Goal: Information Seeking & Learning: Compare options

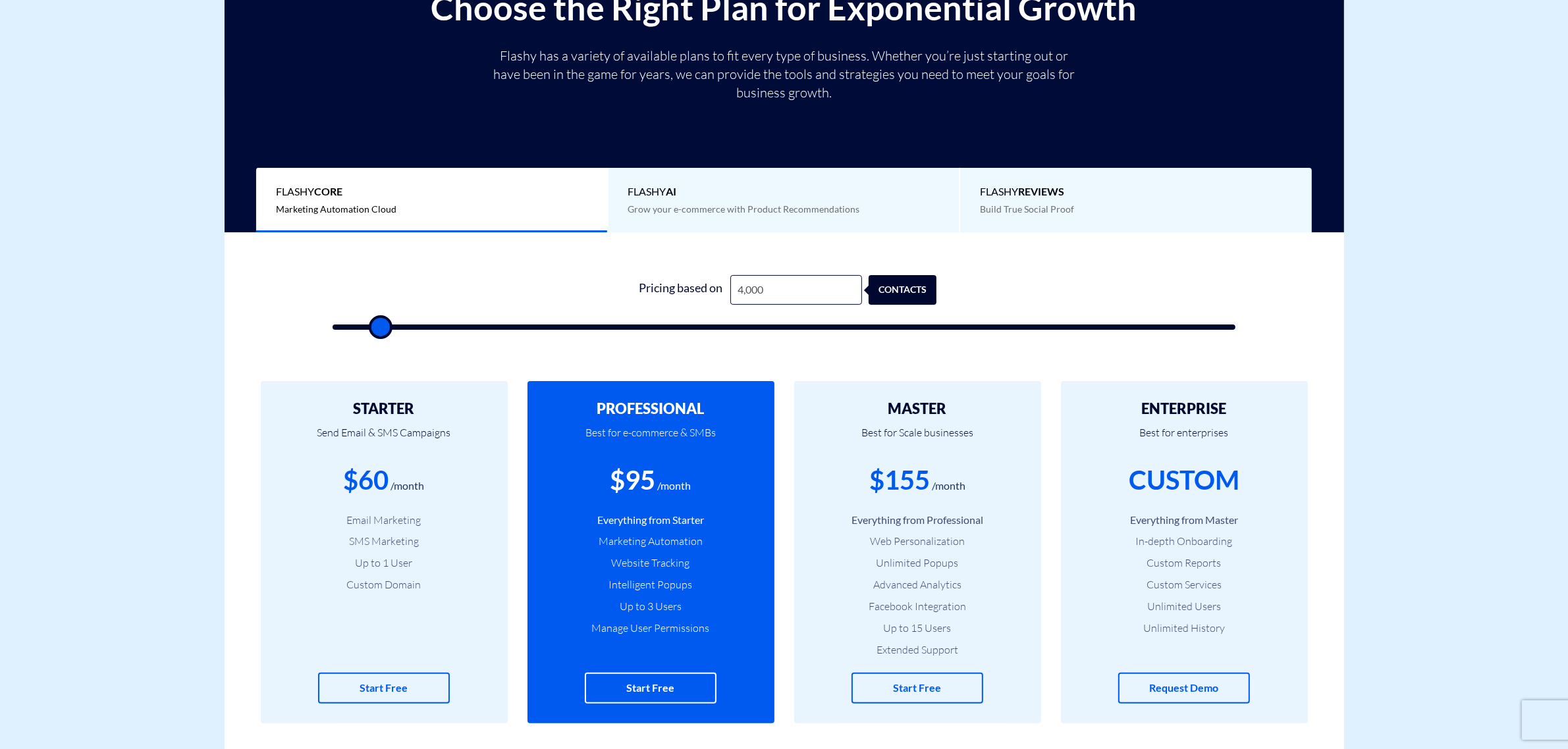
type input "5"
type input "500"
type input "50"
type input "500"
type input "5,000"
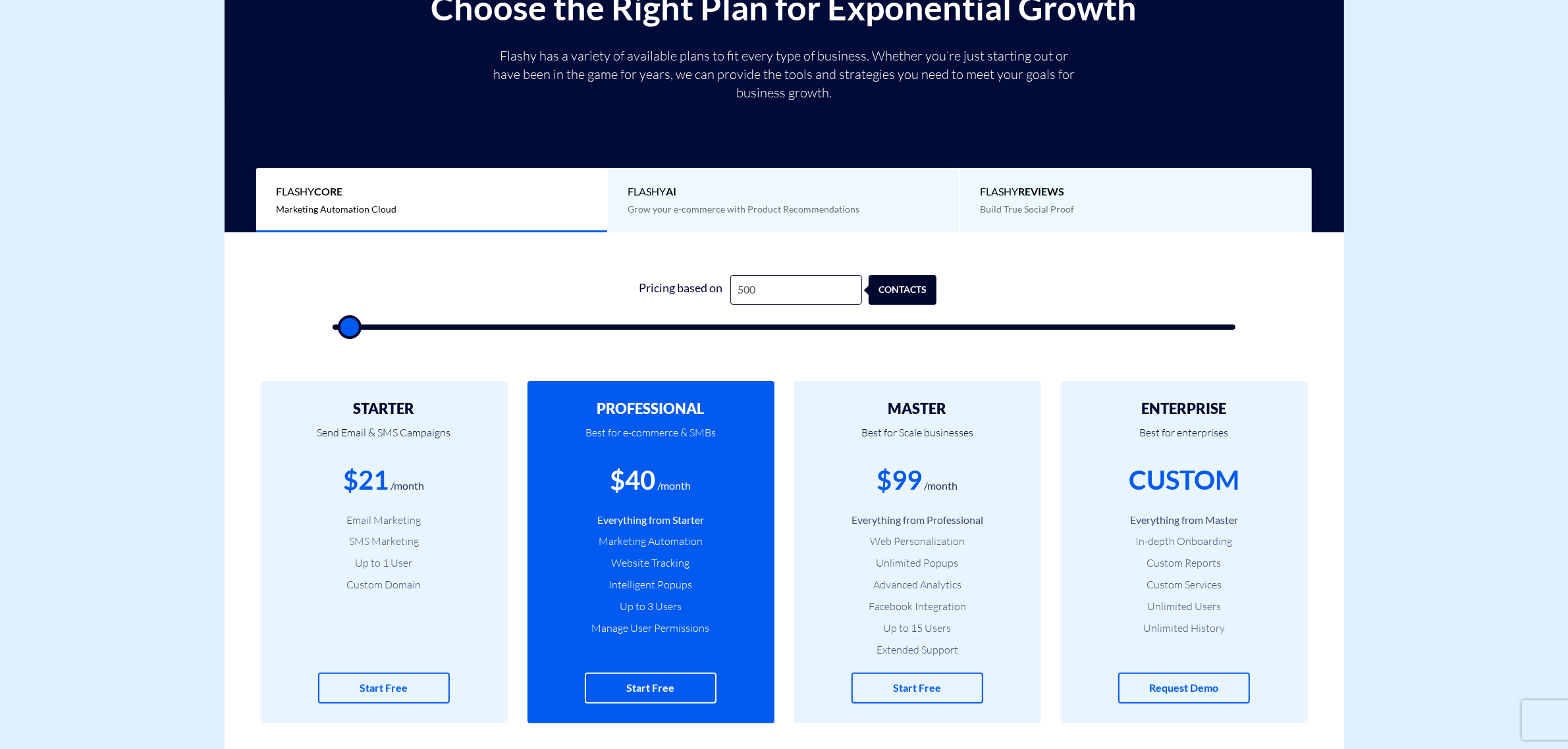
type input "5000"
click at [778, 291] on input "5,000" at bounding box center [796, 290] width 132 height 30
click at [773, 290] on input "5,000" at bounding box center [796, 290] width 132 height 30
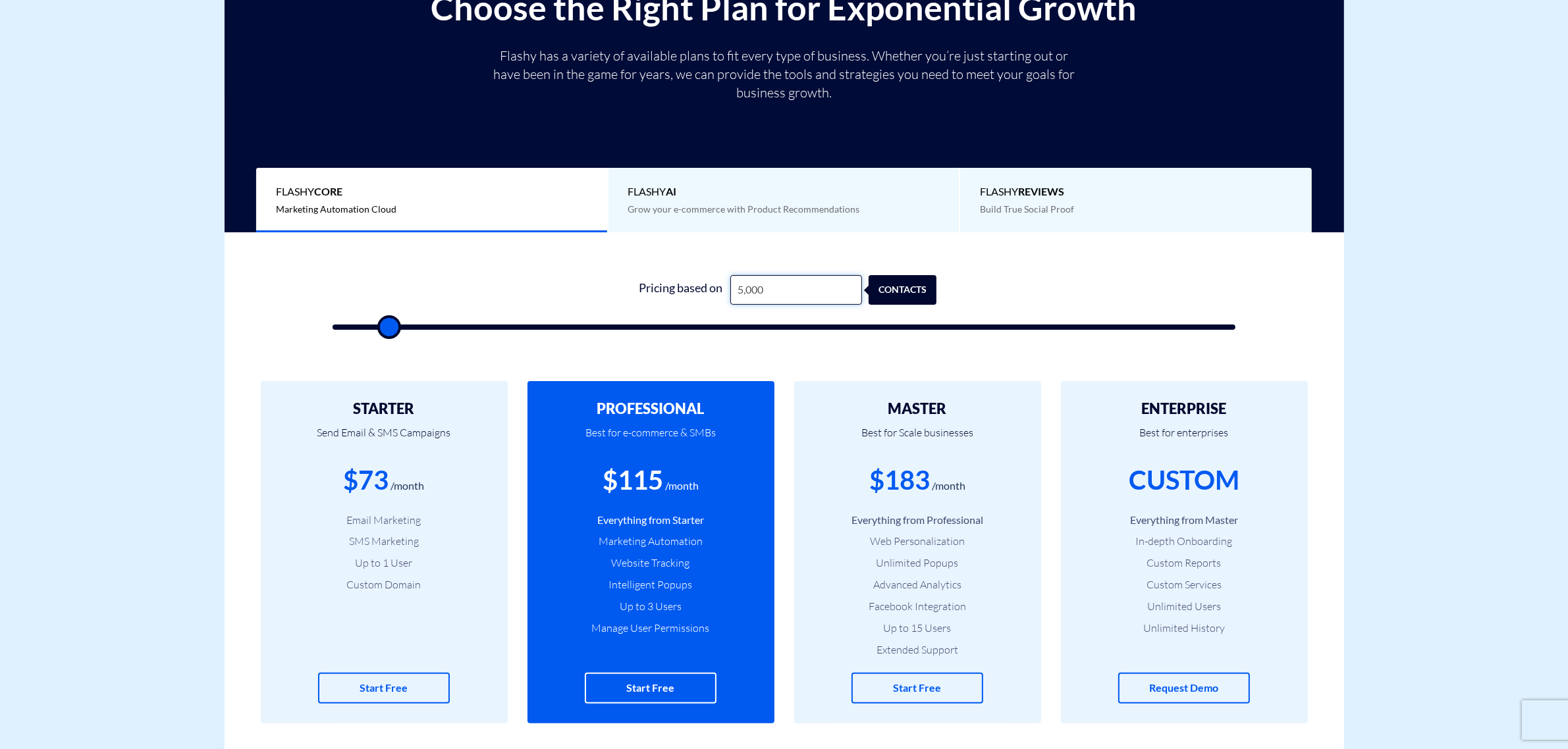
click at [773, 290] on input "5,000" at bounding box center [796, 290] width 132 height 30
type input "4"
type input "500"
type input "40"
type input "500"
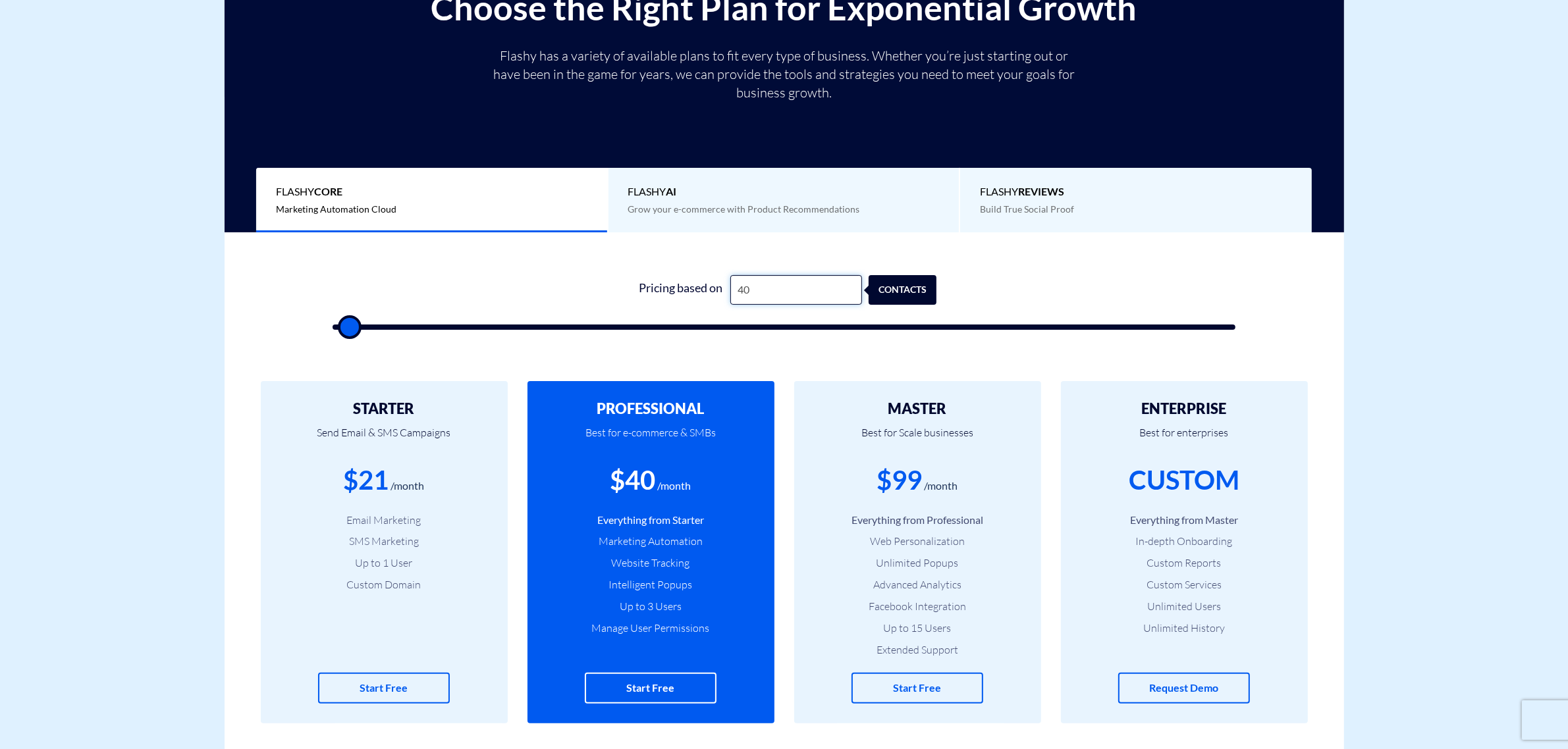
type input "400"
type input "500"
type input "4,000"
type input "4000"
type input "4,000"
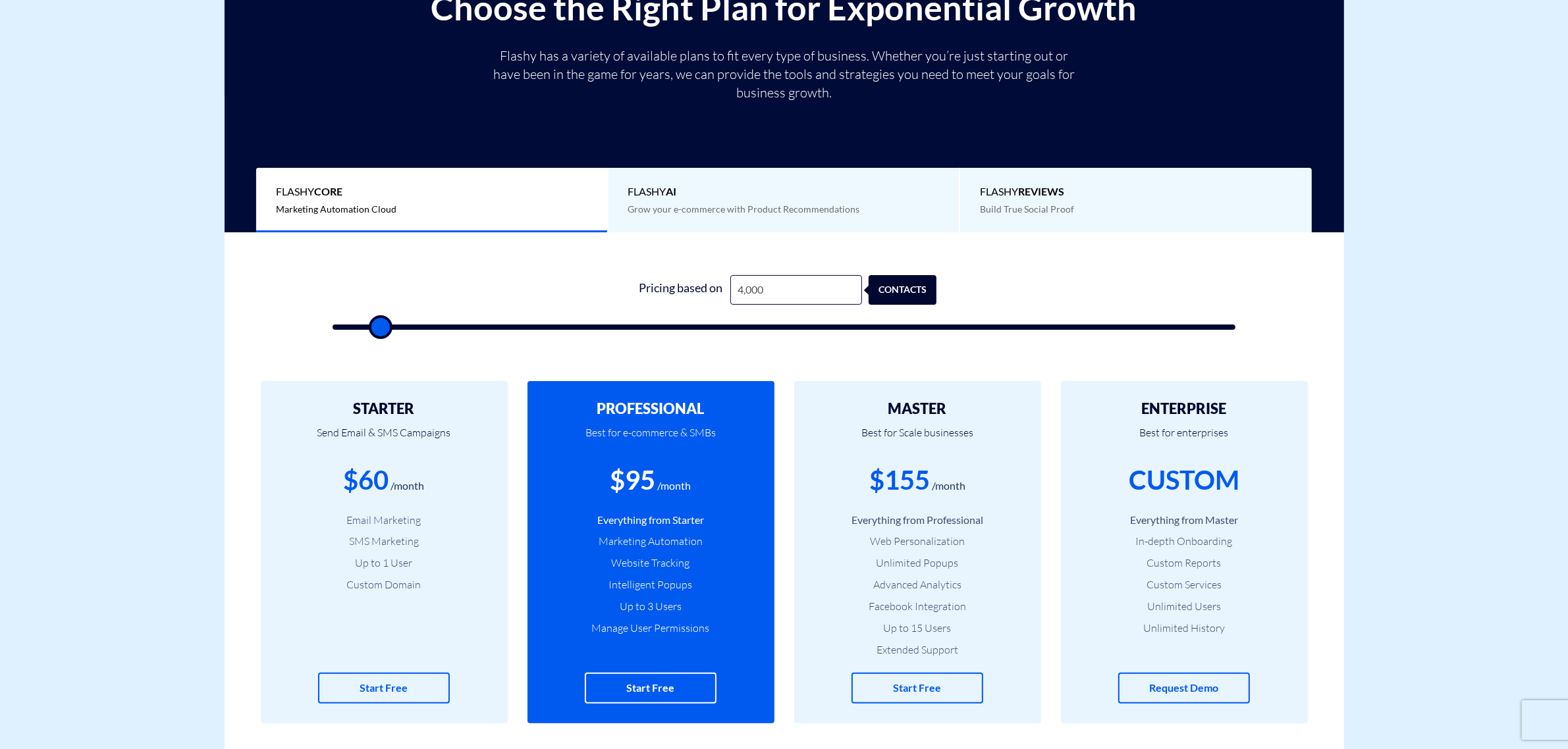
click at [941, 402] on h2 "MASTER" at bounding box center [917, 408] width 207 height 16
click at [941, 406] on h2 "MASTER" at bounding box center [917, 408] width 207 height 16
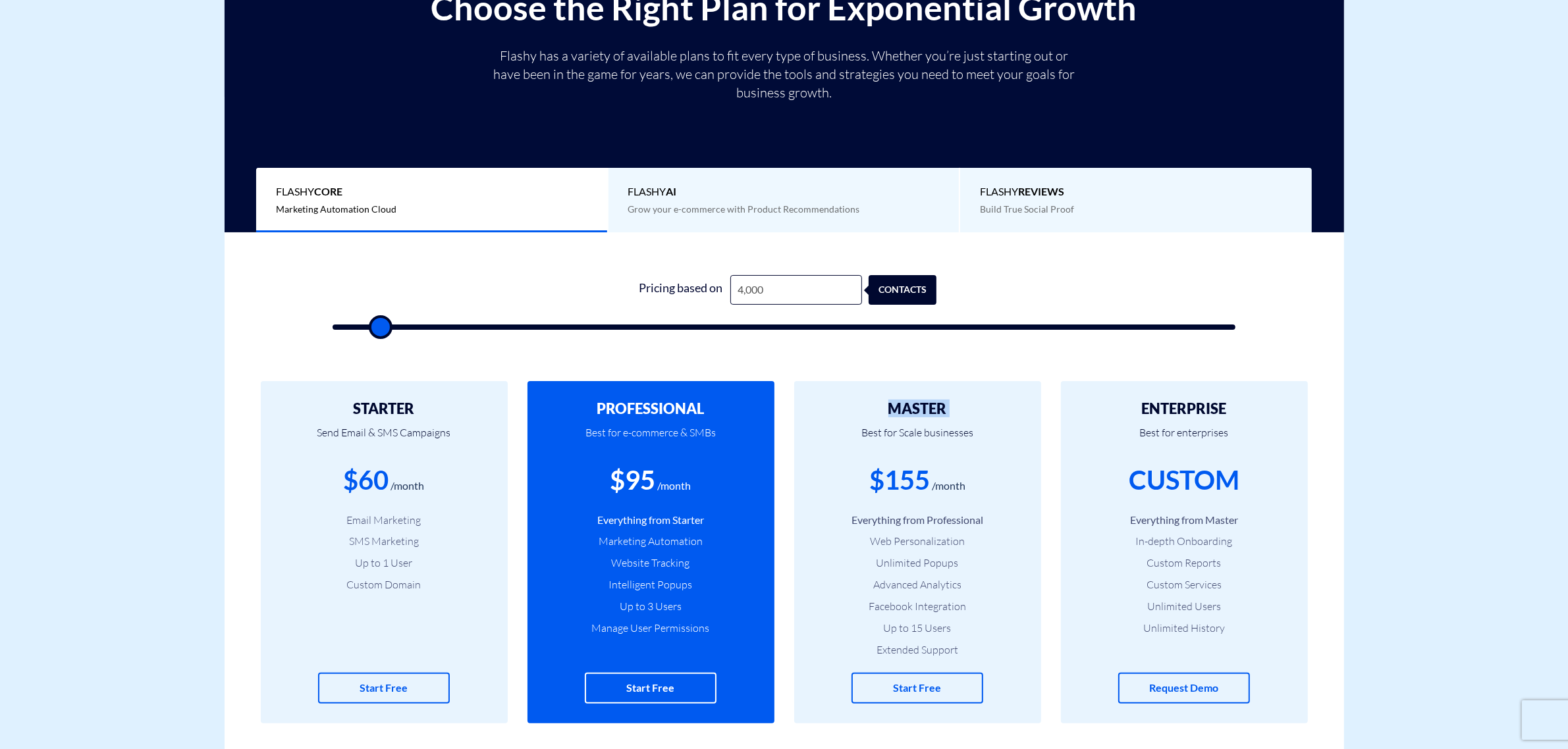
click at [941, 406] on h2 "MASTER" at bounding box center [917, 408] width 207 height 16
click at [942, 421] on p "Best for Scale businesses" at bounding box center [917, 439] width 207 height 45
click at [945, 429] on p "Best for Scale businesses" at bounding box center [917, 439] width 207 height 45
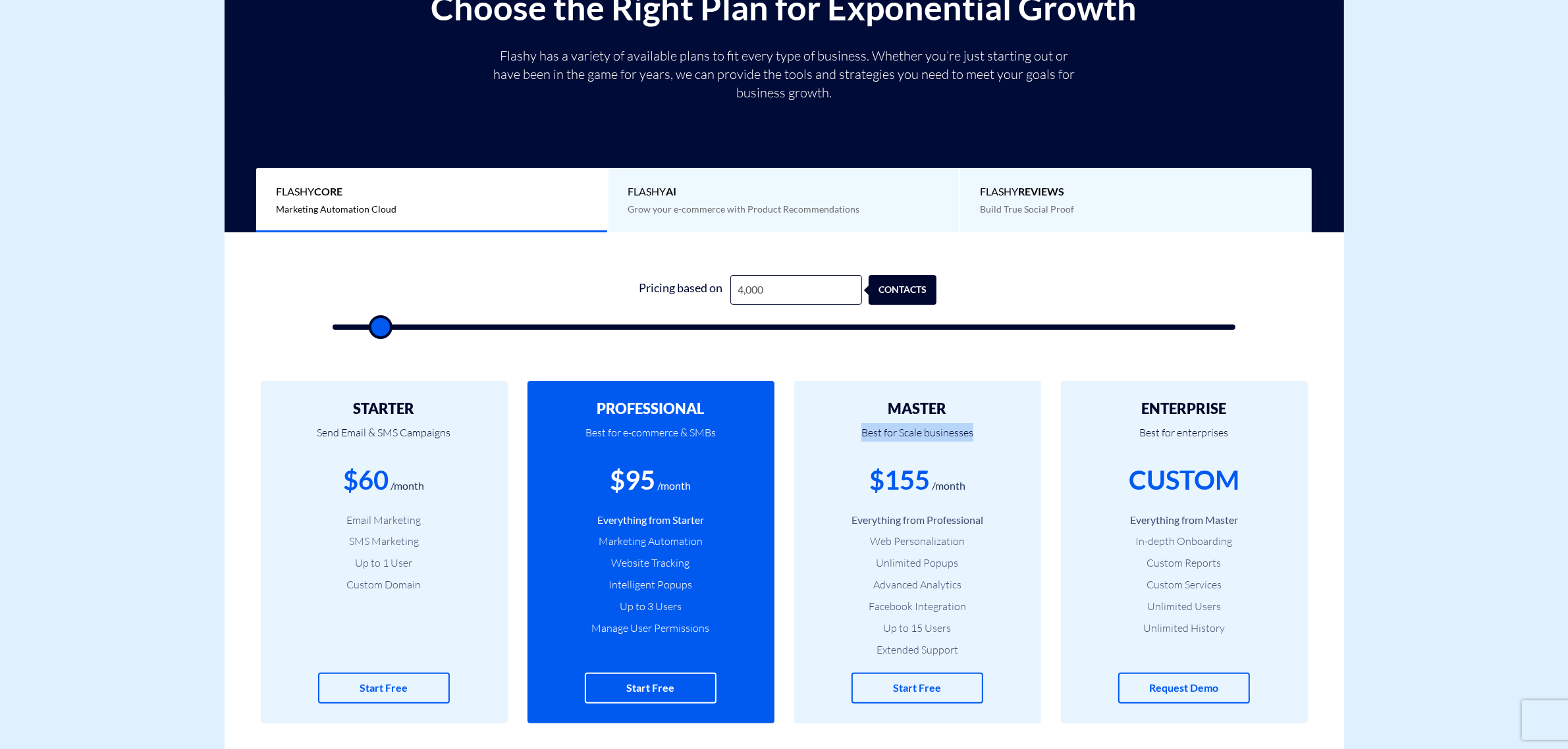
click at [945, 429] on p "Best for Scale businesses" at bounding box center [917, 439] width 207 height 45
click at [906, 476] on div "$155" at bounding box center [899, 480] width 60 height 37
click at [907, 527] on ul "Everything from Professional Web Personalization Unlimited Popups Advanced Anal…" at bounding box center [917, 585] width 207 height 145
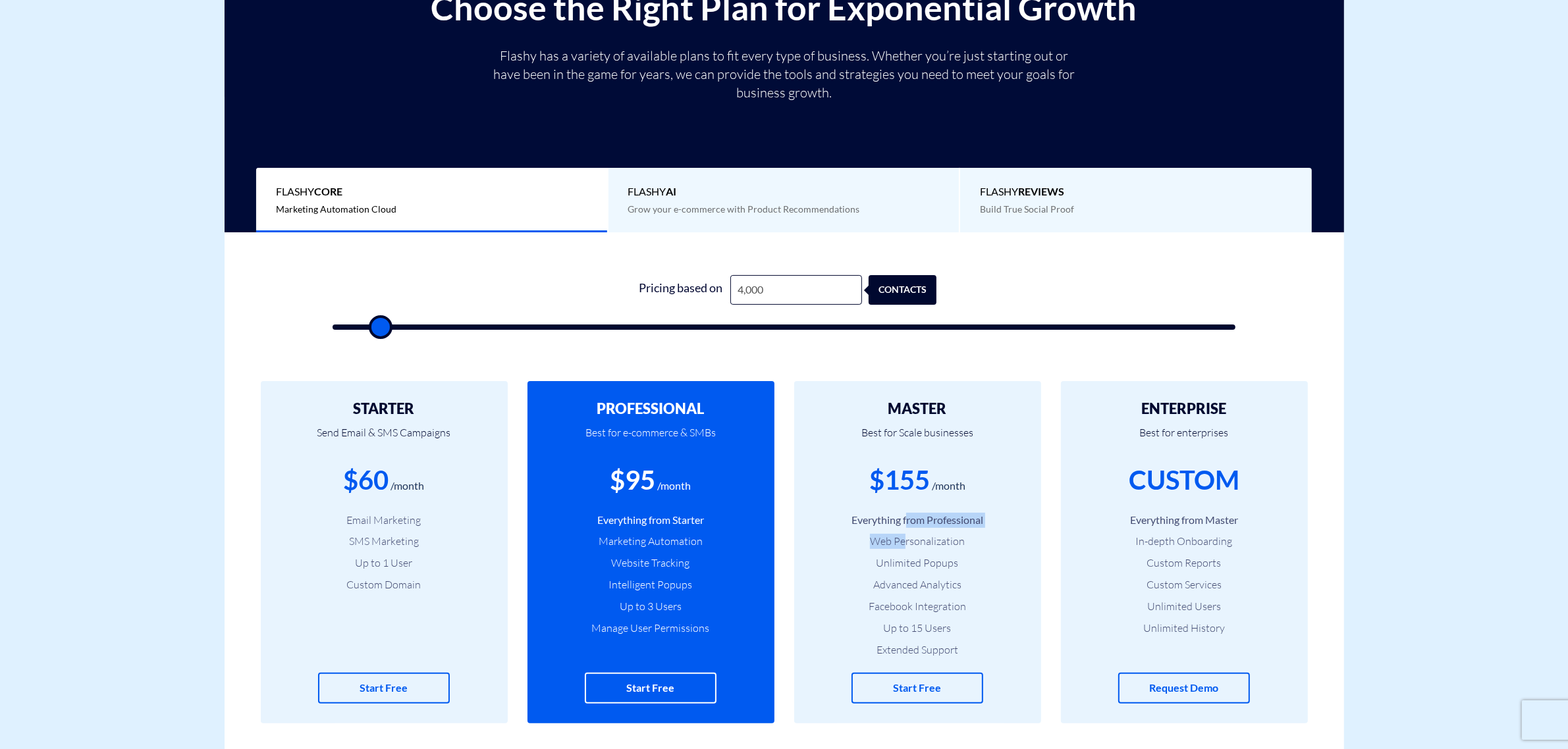
click at [904, 519] on li "Everything from Professional" at bounding box center [917, 521] width 207 height 15
click at [904, 518] on li "Everything from Professional" at bounding box center [917, 521] width 207 height 15
click at [913, 544] on li "Web Personalization" at bounding box center [917, 542] width 207 height 15
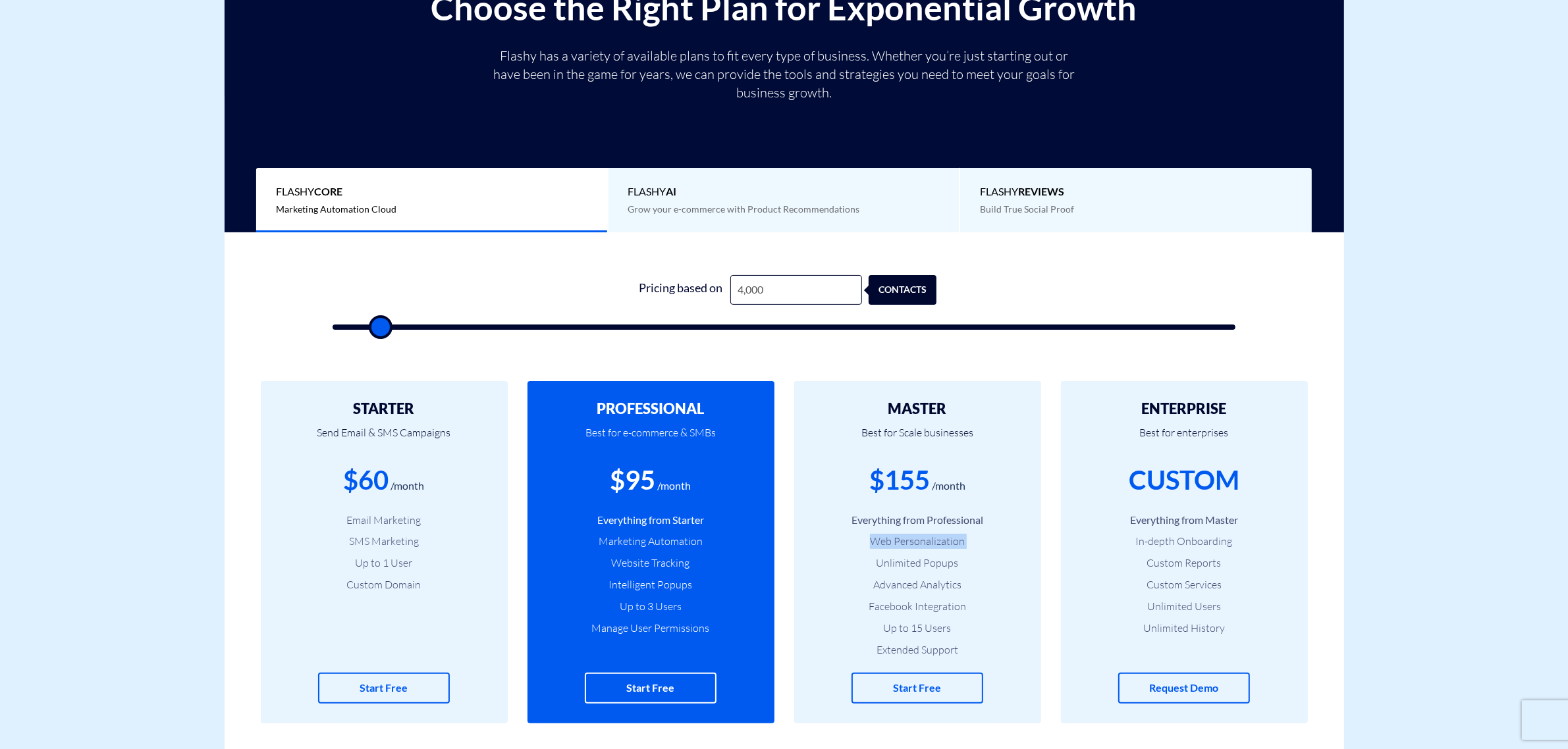
click at [913, 544] on li "Web Personalization" at bounding box center [917, 542] width 207 height 15
click at [911, 568] on li "Unlimited Popups" at bounding box center [917, 563] width 207 height 15
click at [913, 585] on li "Advanced Analytics" at bounding box center [917, 585] width 207 height 15
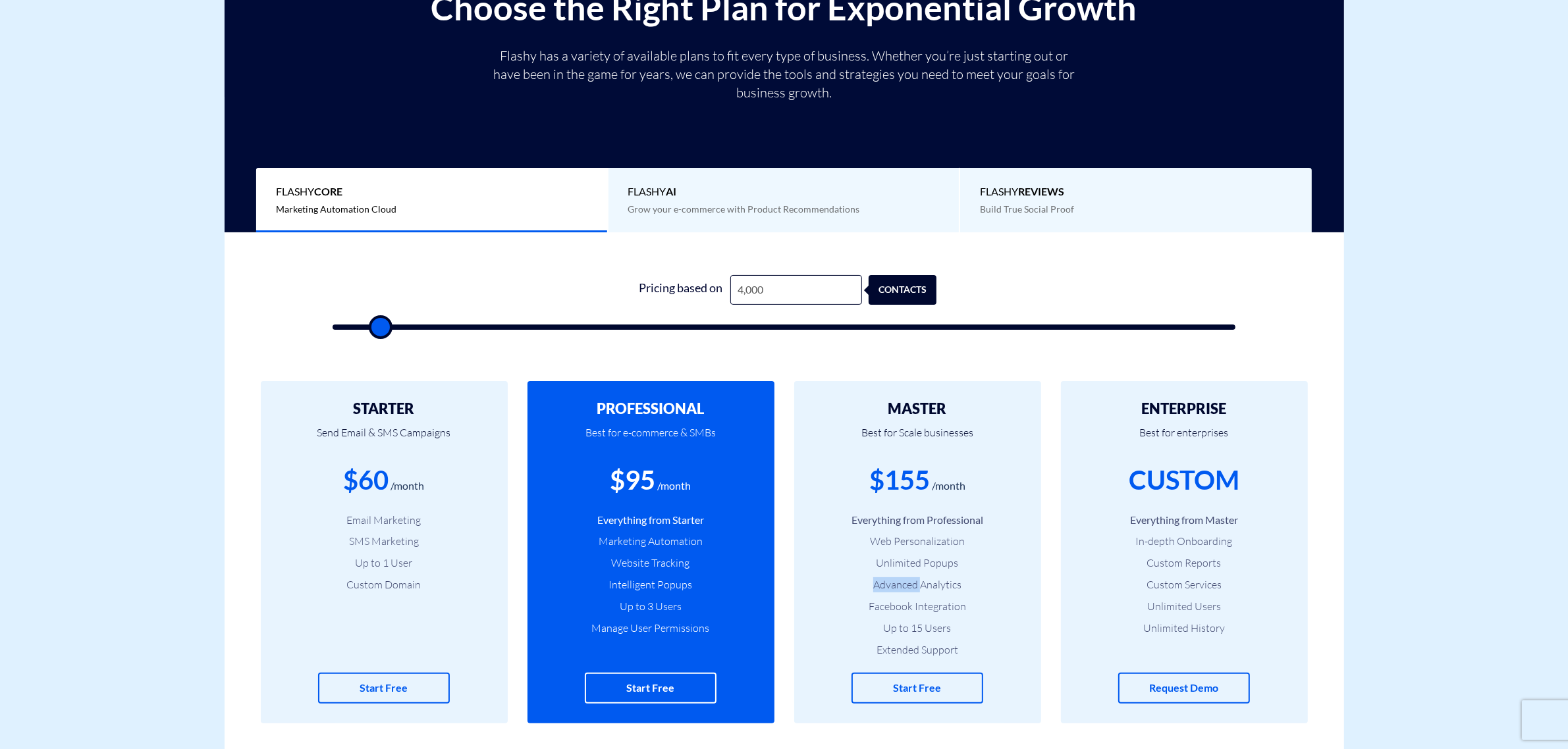
click at [913, 585] on li "Advanced Analytics" at bounding box center [917, 585] width 207 height 15
click at [914, 608] on li "Facebook Integration" at bounding box center [917, 607] width 207 height 15
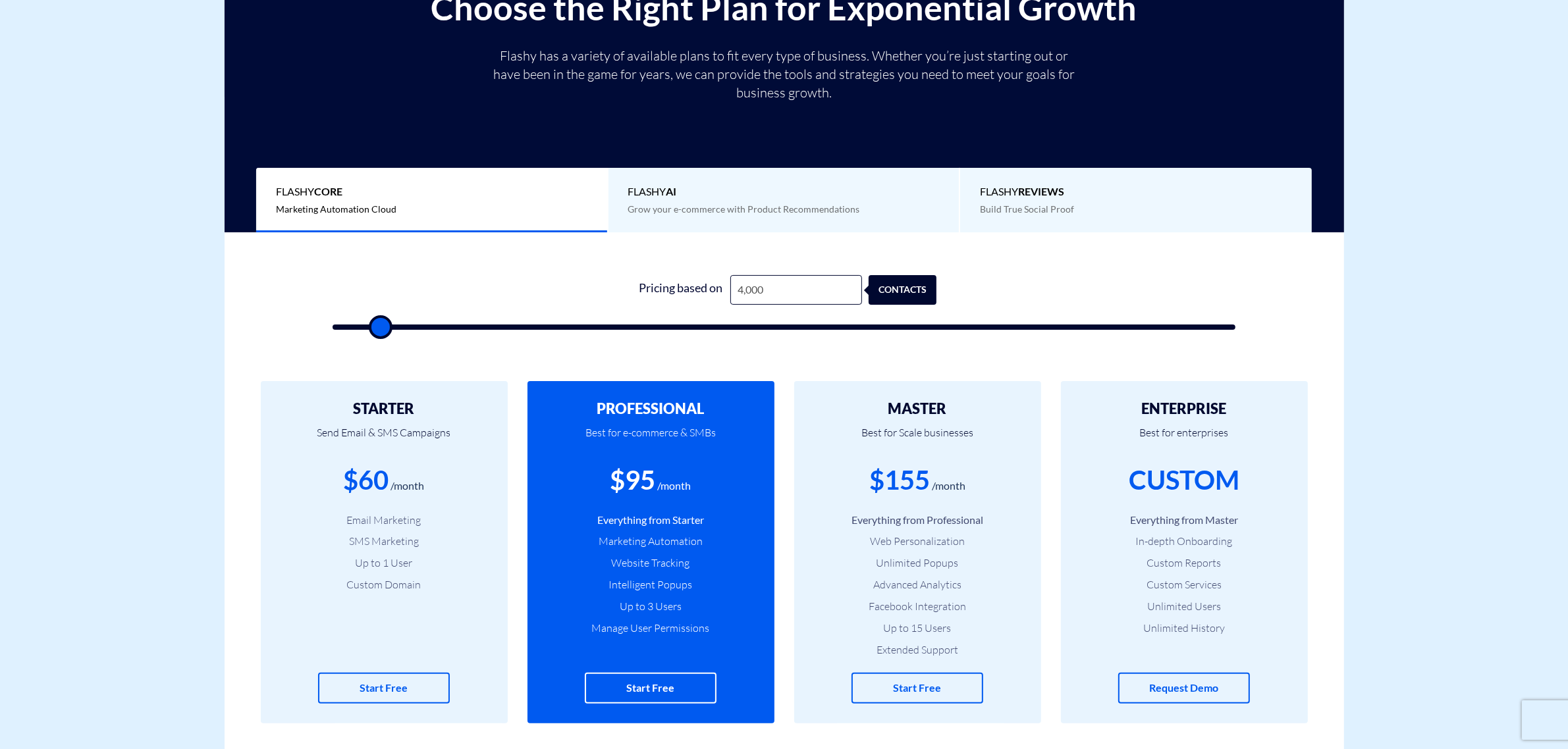
click at [913, 627] on li "Up to 15 Users" at bounding box center [917, 629] width 207 height 15
click at [913, 650] on li "Extended Support" at bounding box center [917, 650] width 207 height 15
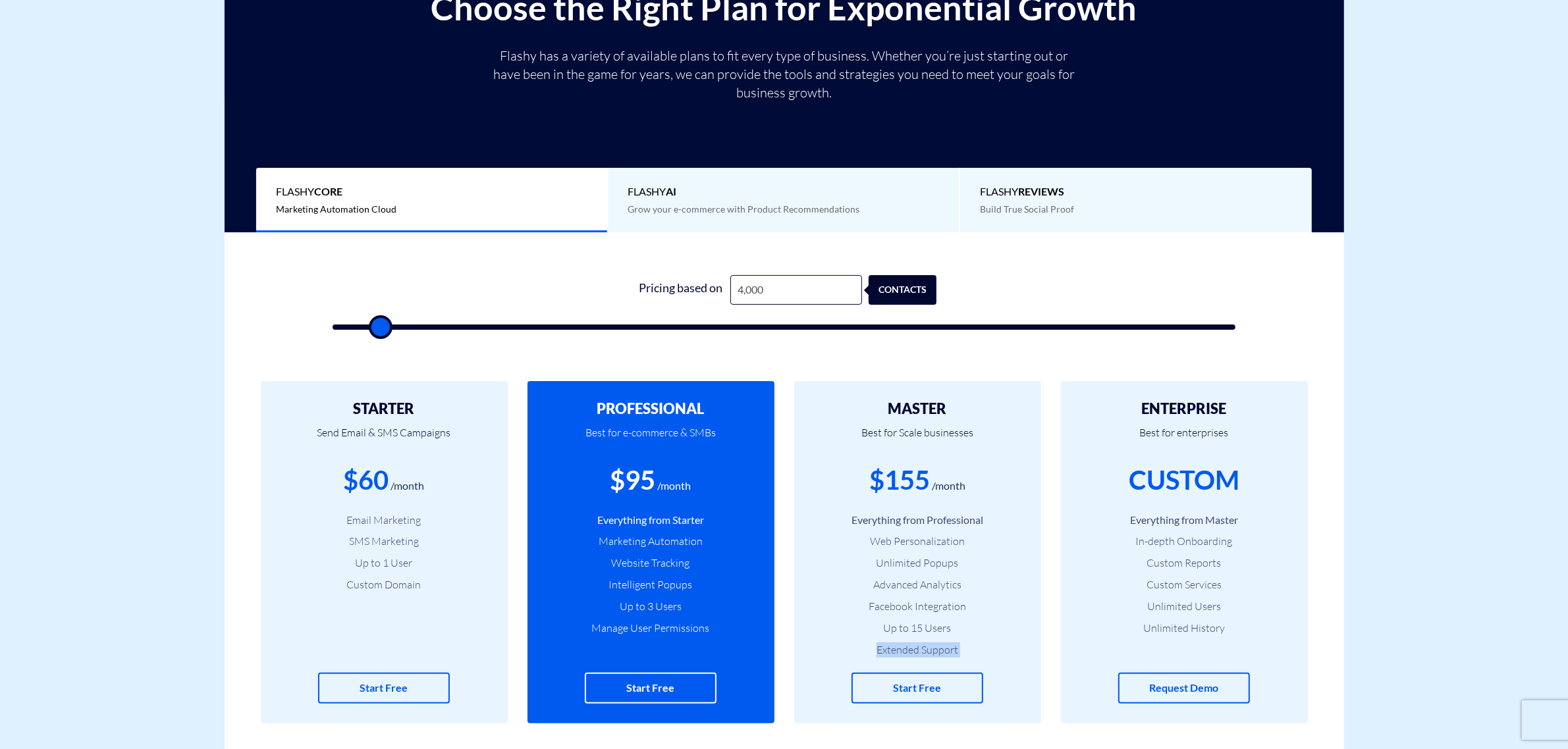
click at [913, 650] on li "Extended Support" at bounding box center [917, 650] width 207 height 15
click at [871, 639] on ul "Everything from Professional Web Personalization Unlimited Popups Advanced Anal…" at bounding box center [917, 585] width 207 height 145
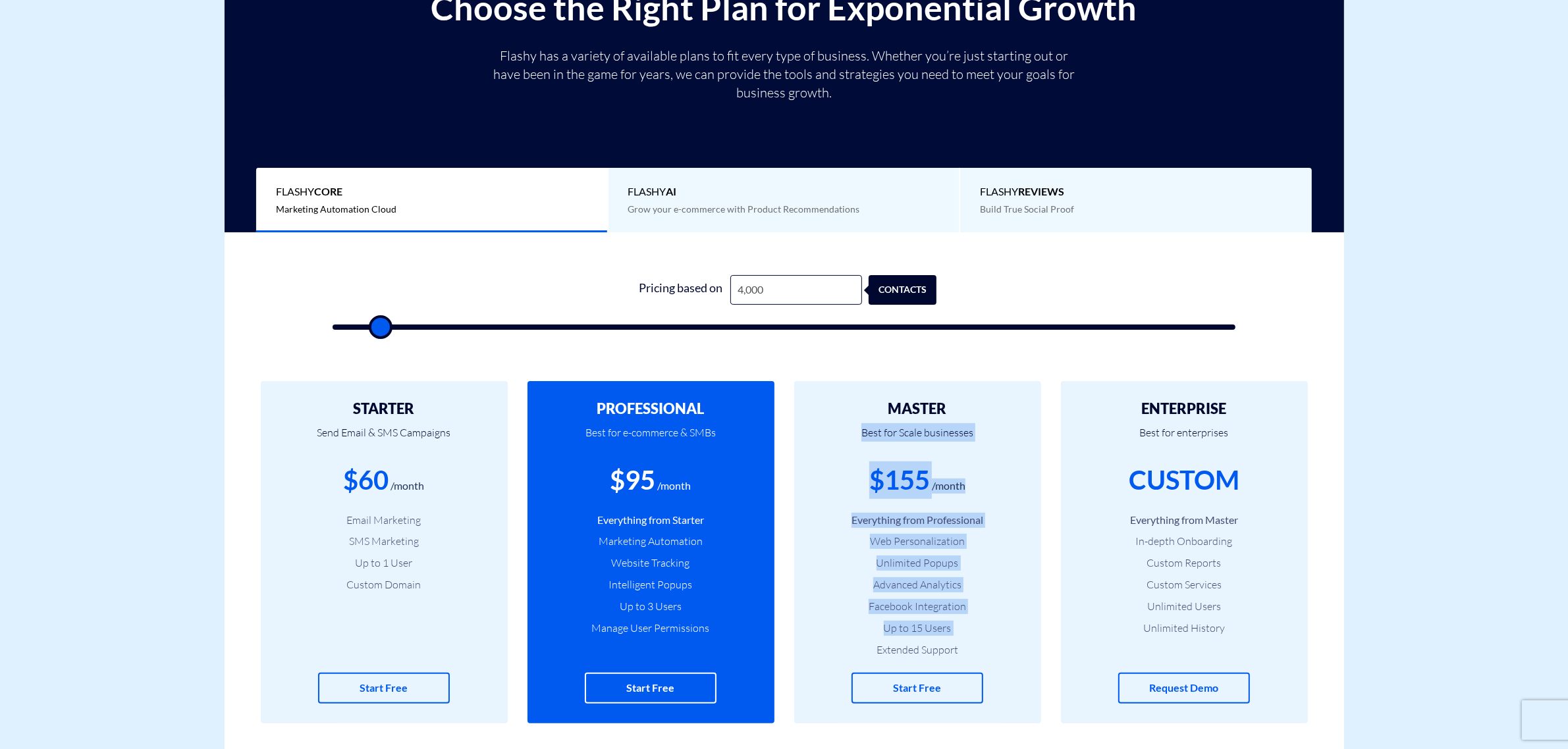
drag, startPoint x: 858, startPoint y: 652, endPoint x: 991, endPoint y: 413, distance: 273.5
click at [991, 413] on div "MASTER Best for Scale businesses $155 /month Everything from Professional Web P…" at bounding box center [917, 553] width 247 height 343
click at [991, 413] on h2 "MASTER" at bounding box center [917, 408] width 207 height 16
drag, startPoint x: 986, startPoint y: 428, endPoint x: 964, endPoint y: 652, distance: 225.1
click at [964, 652] on div "MASTER Best for Scale businesses $155 /month Everything from Professional Web P…" at bounding box center [917, 553] width 247 height 343
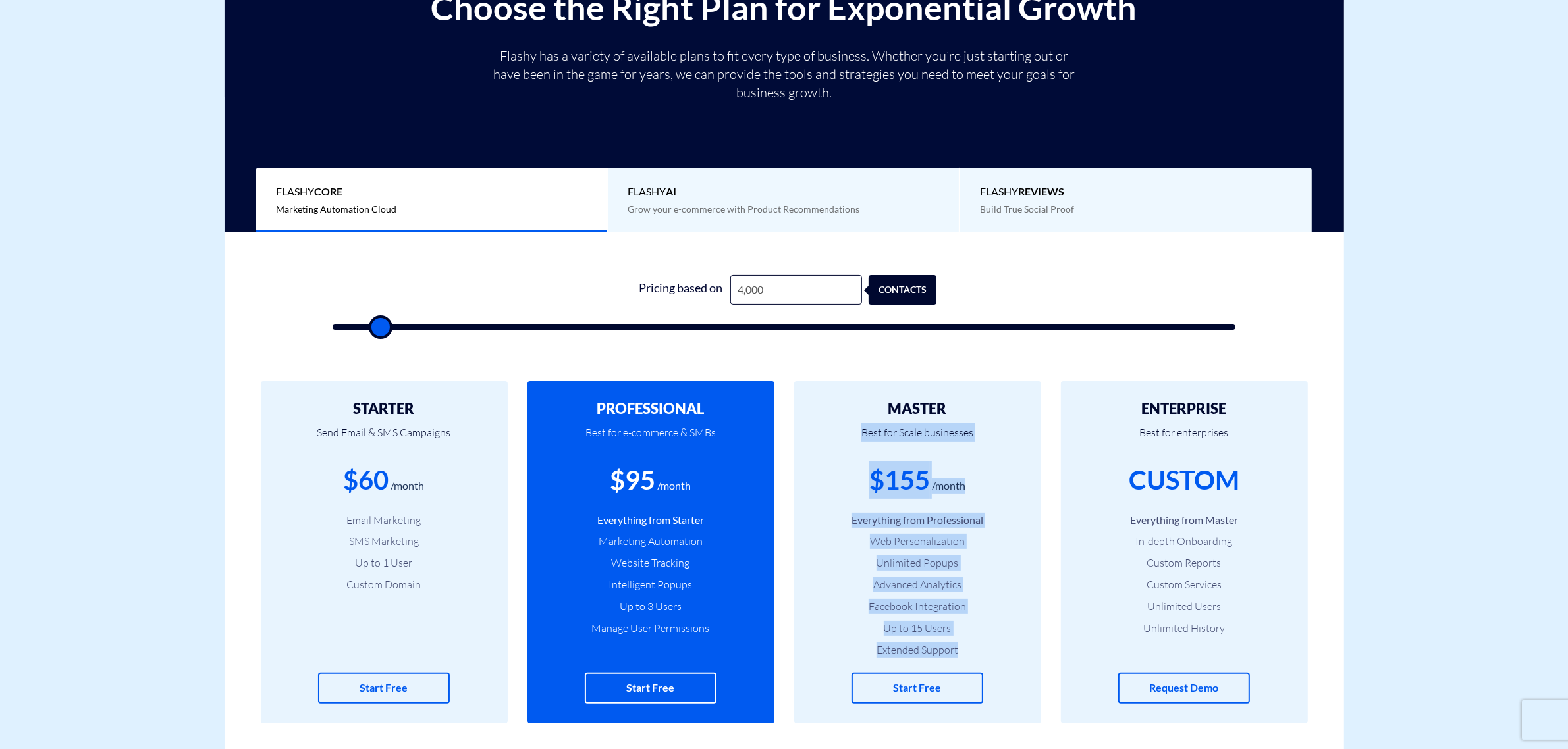
click at [964, 652] on li "Extended Support" at bounding box center [917, 650] width 207 height 15
drag, startPoint x: 856, startPoint y: 429, endPoint x: 977, endPoint y: 646, distance: 248.5
click at [979, 650] on div "MASTER Best for Scale businesses $155 /month Everything from Professional Web P…" at bounding box center [917, 553] width 247 height 343
click at [977, 646] on li "Extended Support" at bounding box center [917, 650] width 207 height 15
drag, startPoint x: 964, startPoint y: 657, endPoint x: 850, endPoint y: 432, distance: 252.2
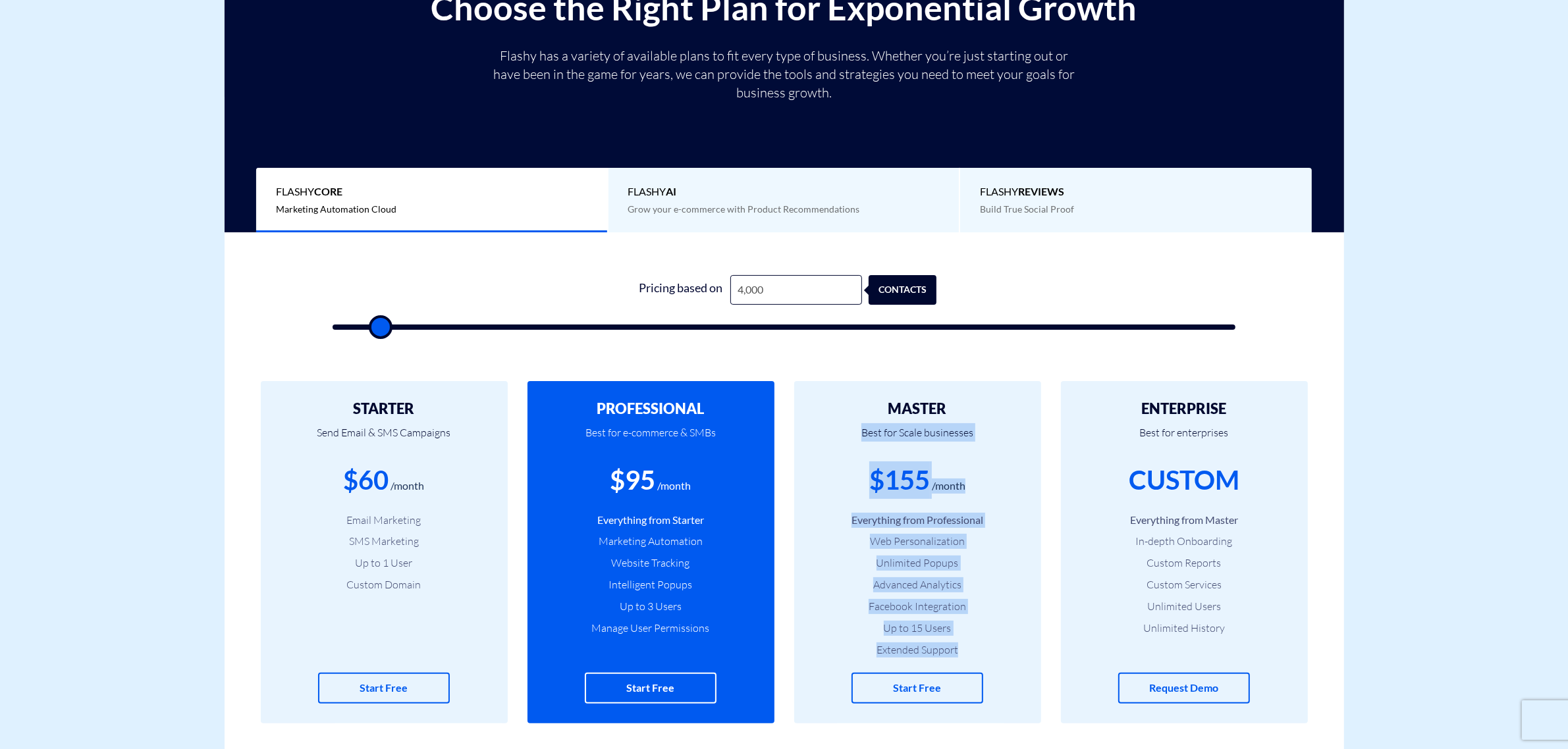
click at [850, 432] on div "MASTER Best for Scale businesses $155 /month Everything from Professional Web P…" at bounding box center [917, 553] width 247 height 343
click at [848, 432] on p "Best for Scale businesses" at bounding box center [917, 439] width 207 height 45
drag, startPoint x: 844, startPoint y: 421, endPoint x: 964, endPoint y: 657, distance: 264.8
click at [964, 657] on div "MASTER Best for Scale businesses $155 /month Everything from Professional Web P…" at bounding box center [917, 553] width 247 height 343
click at [965, 652] on li "Extended Support" at bounding box center [917, 650] width 207 height 15
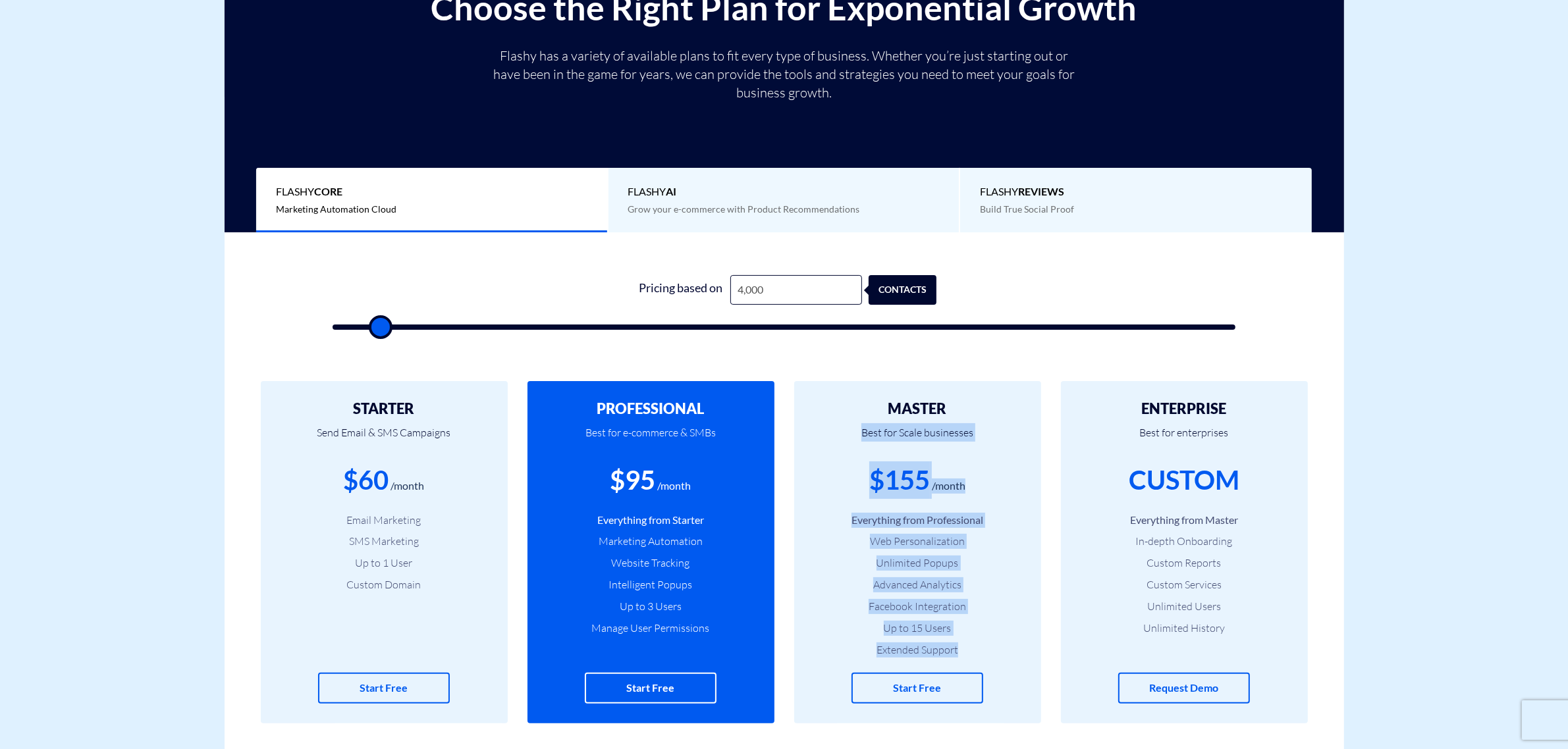
click at [965, 652] on li "Extended Support" at bounding box center [917, 650] width 207 height 15
click at [975, 659] on div "MASTER Best for Scale businesses $155 /month Everything from Professional Web P…" at bounding box center [917, 553] width 247 height 343
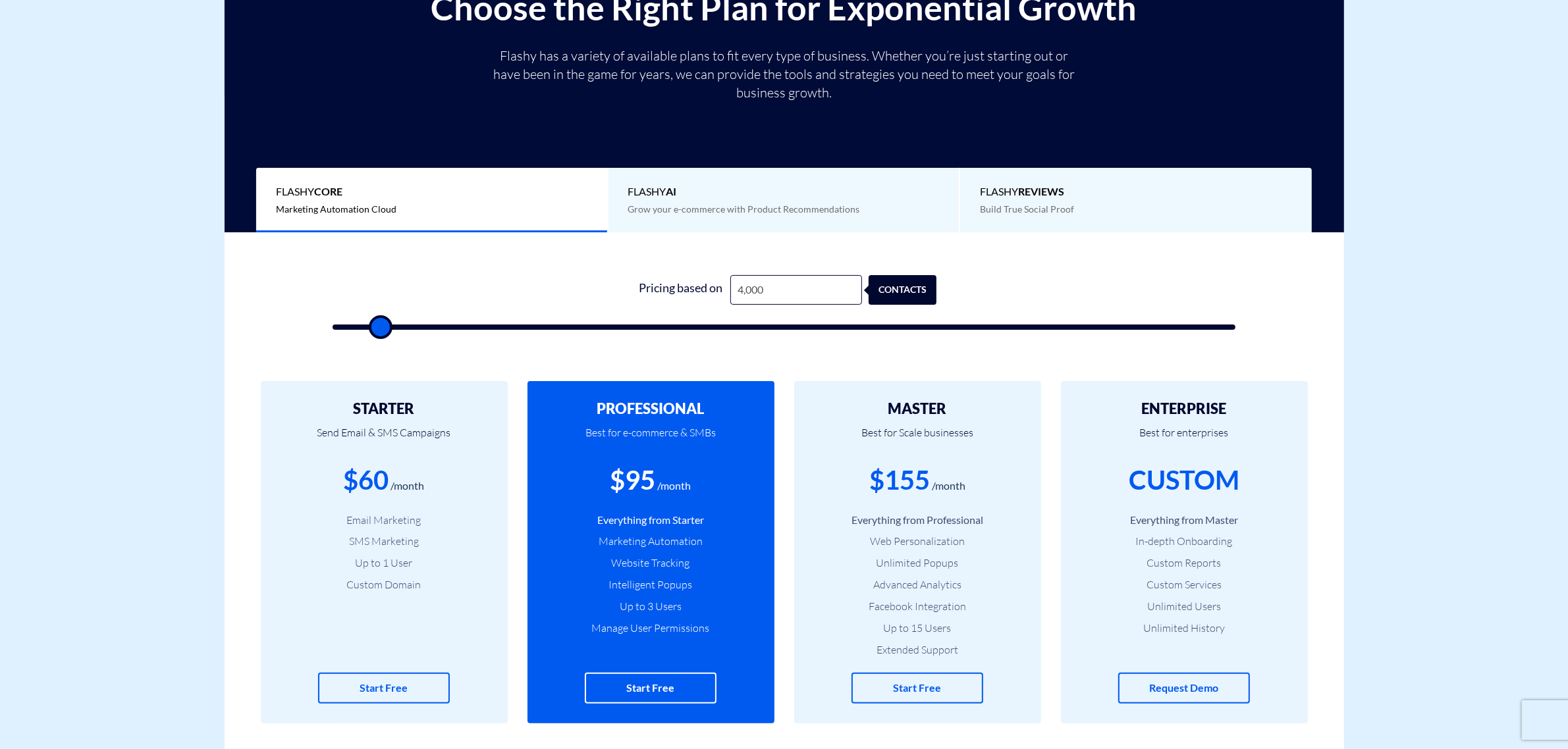
click at [1008, 207] on span "Build True Social Proof" at bounding box center [1027, 209] width 94 height 11
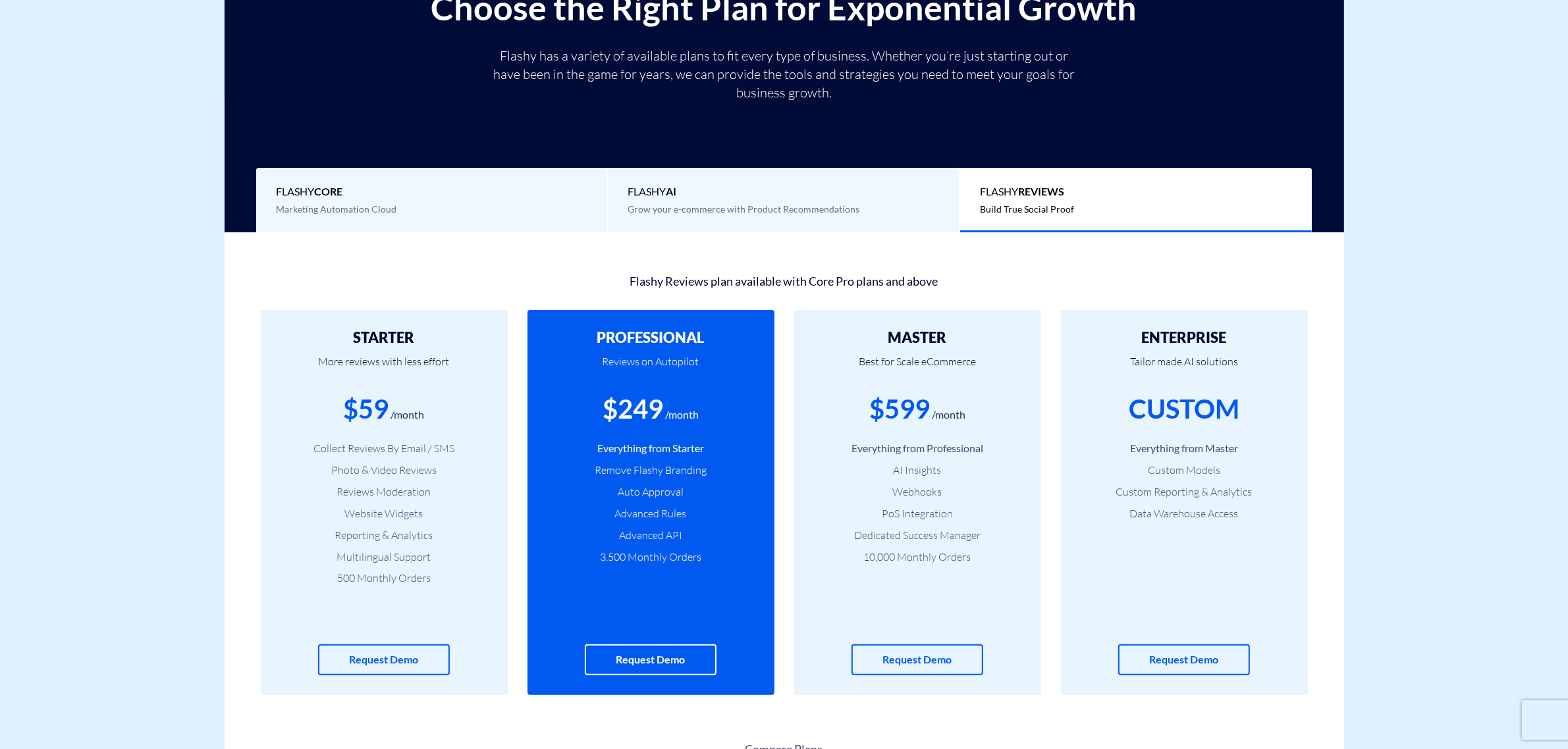
click at [344, 206] on span "Marketing Automation Cloud" at bounding box center [336, 209] width 120 height 11
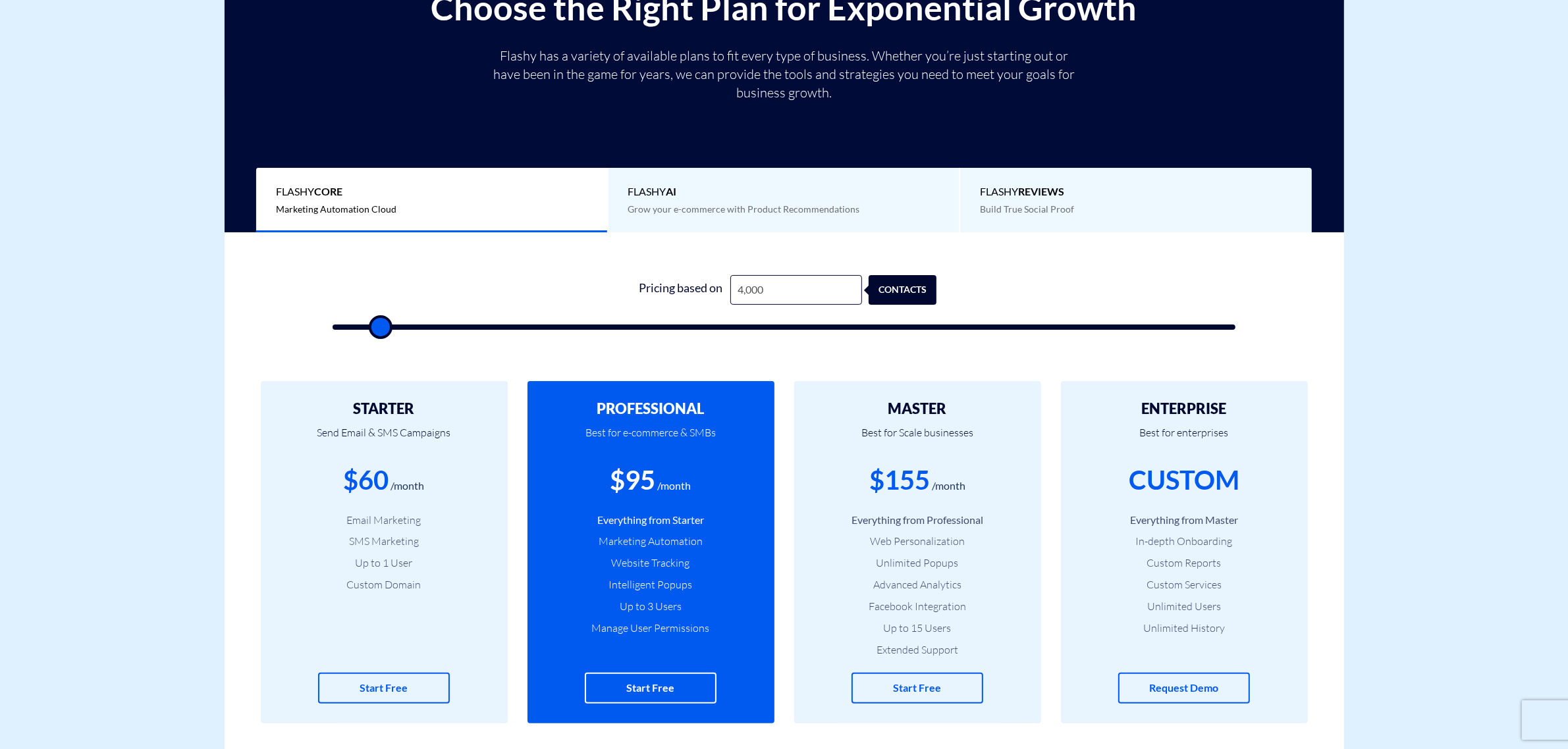
click at [1007, 208] on span "Build True Social Proof" at bounding box center [1027, 209] width 94 height 11
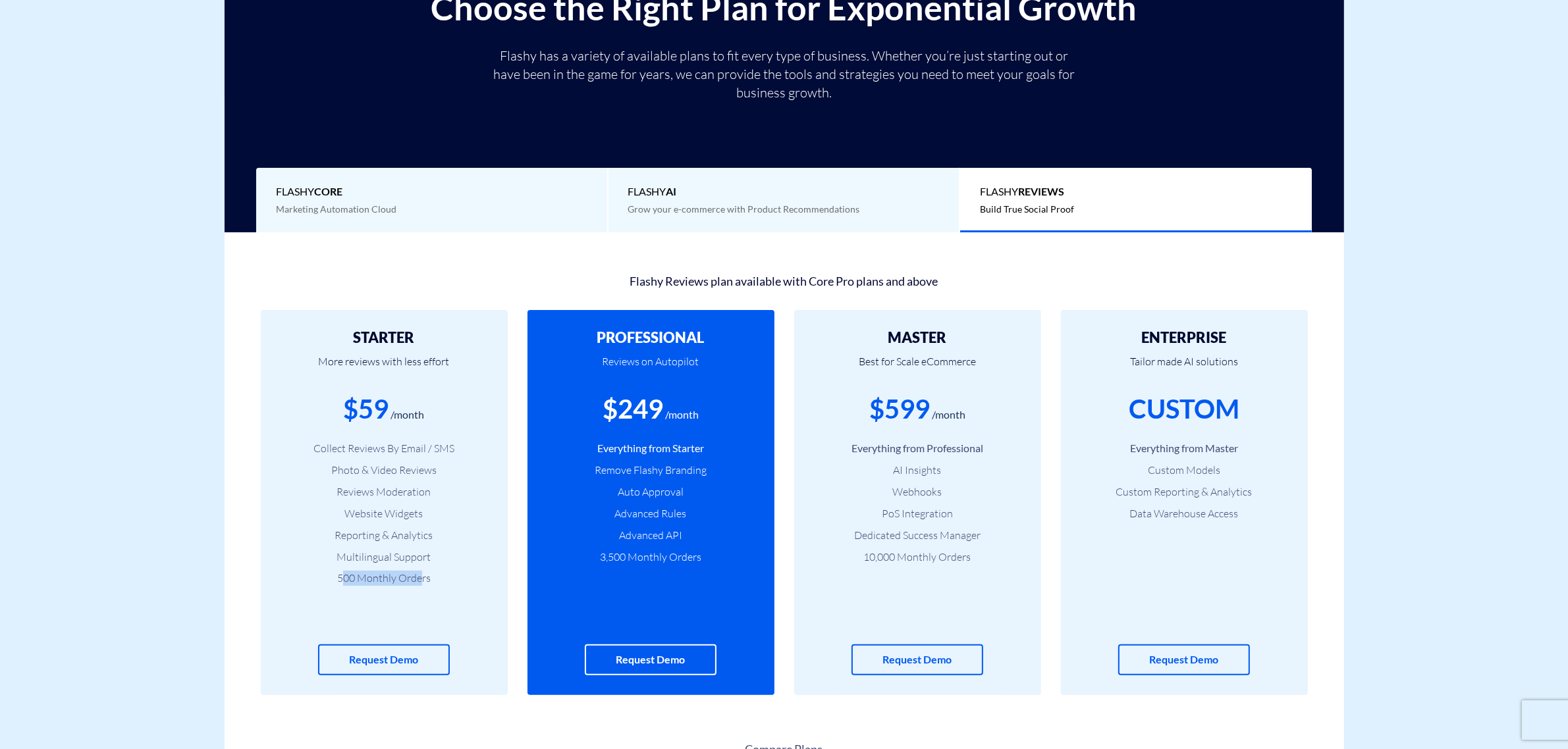
drag, startPoint x: 419, startPoint y: 580, endPoint x: 345, endPoint y: 571, distance: 74.5
click at [345, 571] on li "500 Monthly Orders" at bounding box center [384, 578] width 207 height 15
click at [345, 575] on li "500 Monthly Orders" at bounding box center [384, 578] width 207 height 15
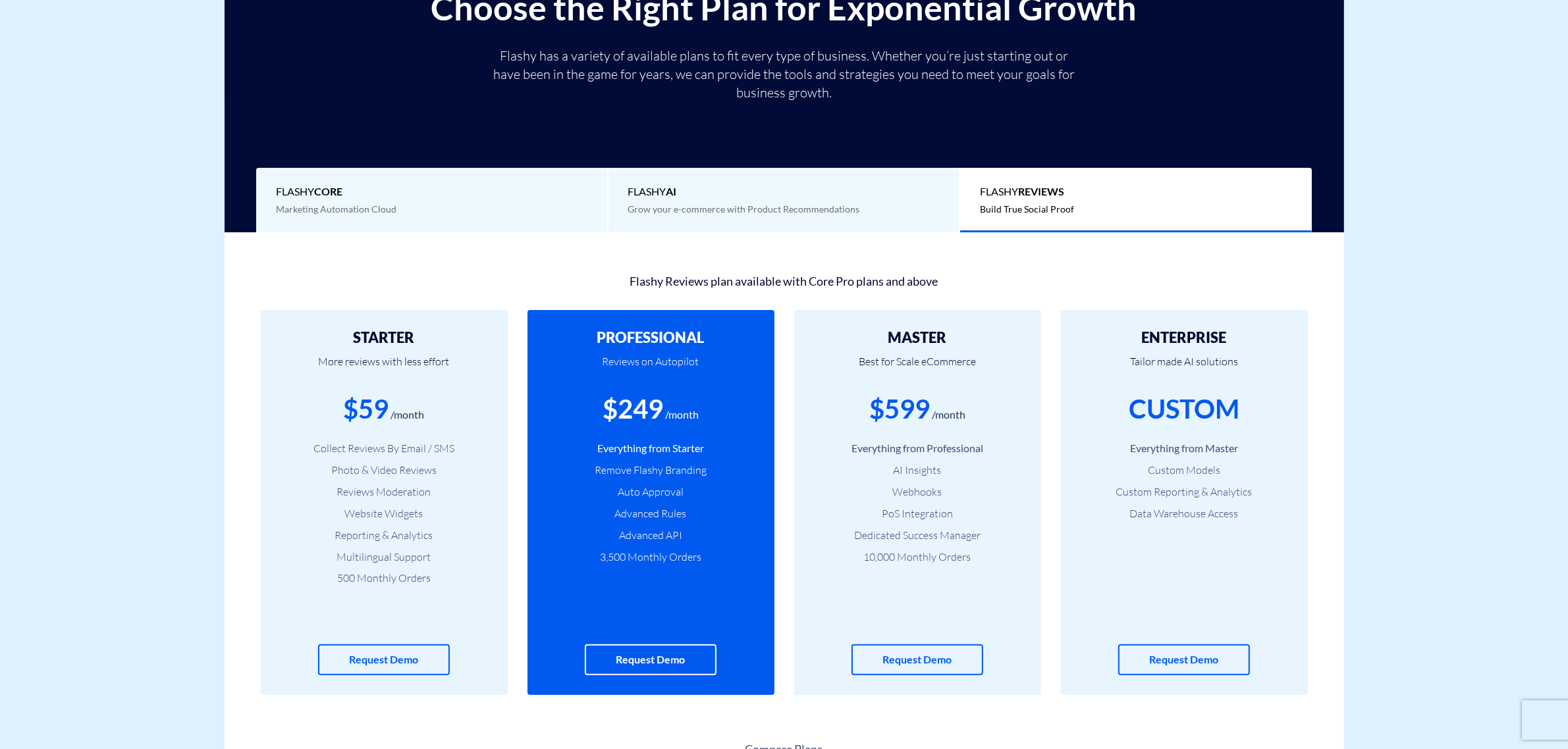
click at [376, 465] on li "Photo & Video Reviews" at bounding box center [384, 470] width 207 height 15
click at [377, 455] on li "Collect Reviews By Email / SMS" at bounding box center [384, 449] width 207 height 15
click at [377, 453] on li "Collect Reviews By Email / SMS" at bounding box center [384, 449] width 207 height 15
click at [377, 449] on li "Collect Reviews By Email / SMS" at bounding box center [384, 449] width 207 height 15
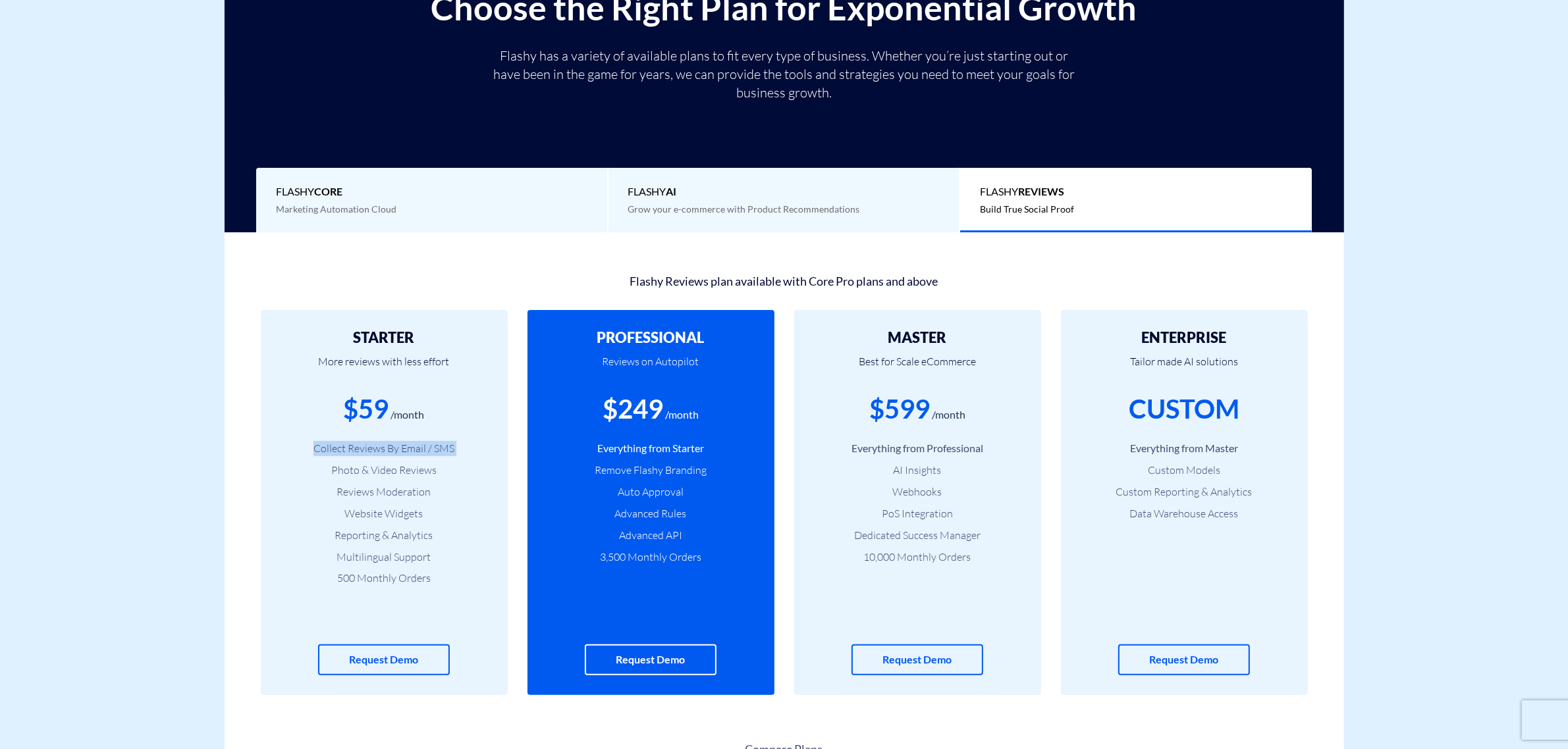
click at [377, 449] on li "Collect Reviews By Email / SMS" at bounding box center [384, 449] width 207 height 15
click at [375, 465] on li "Photo & Video Reviews" at bounding box center [384, 470] width 207 height 15
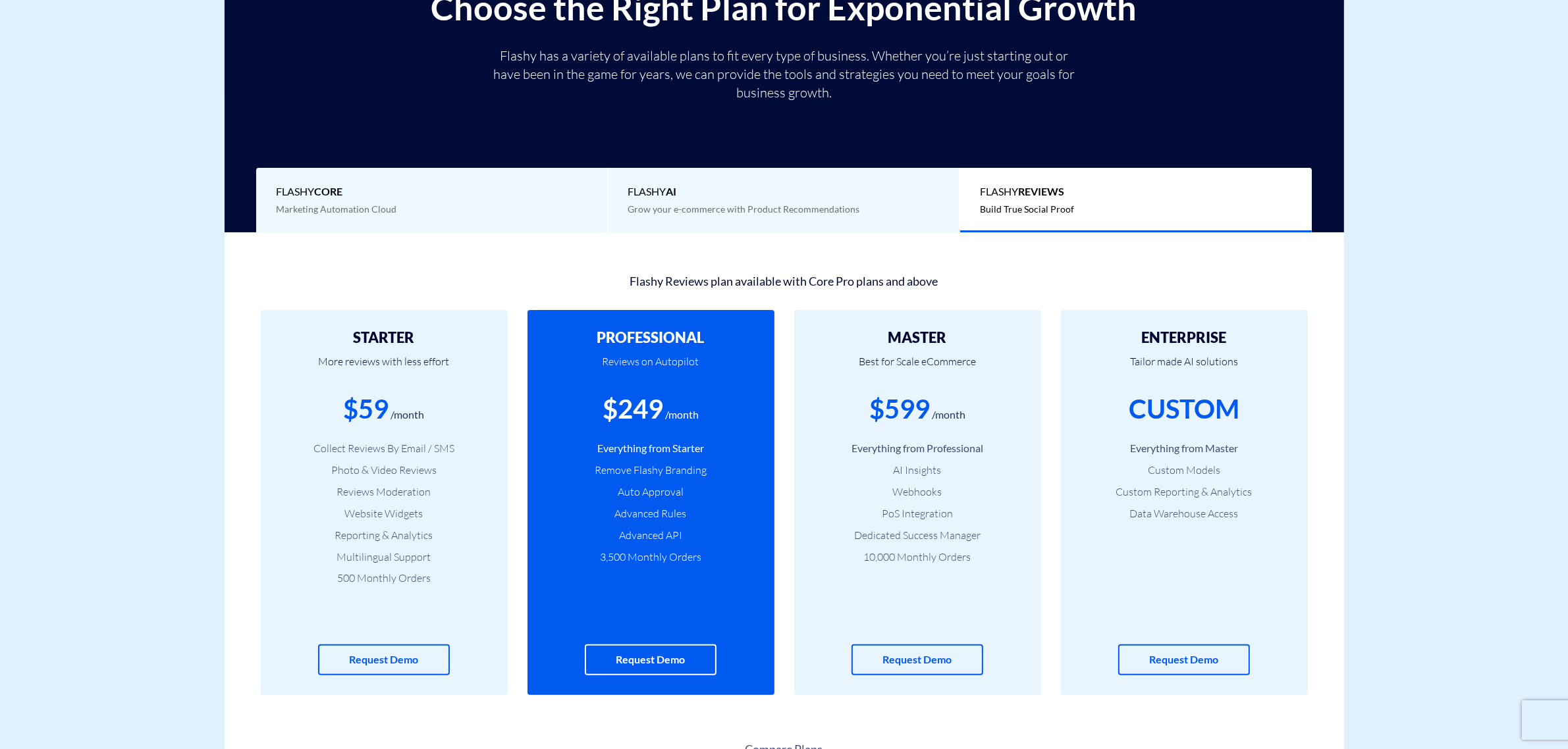
click at [374, 454] on li "Collect Reviews By Email / SMS" at bounding box center [384, 449] width 207 height 15
click at [374, 471] on li "Photo & Video Reviews" at bounding box center [384, 470] width 207 height 15
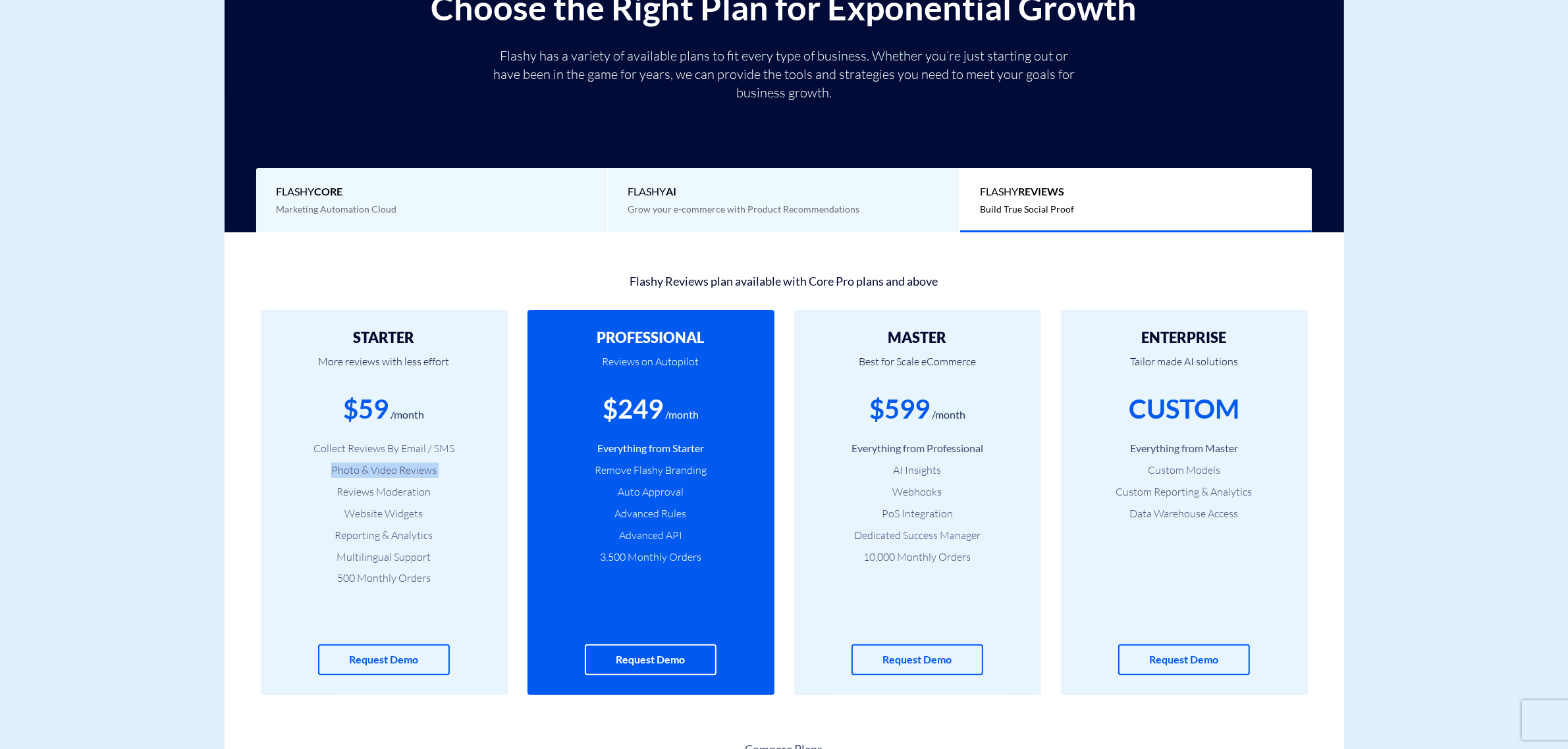
click at [374, 471] on li "Photo & Video Reviews" at bounding box center [384, 470] width 207 height 15
click at [368, 488] on li "Reviews Moderation" at bounding box center [384, 492] width 207 height 15
click at [369, 489] on li "Reviews Moderation" at bounding box center [384, 492] width 207 height 15
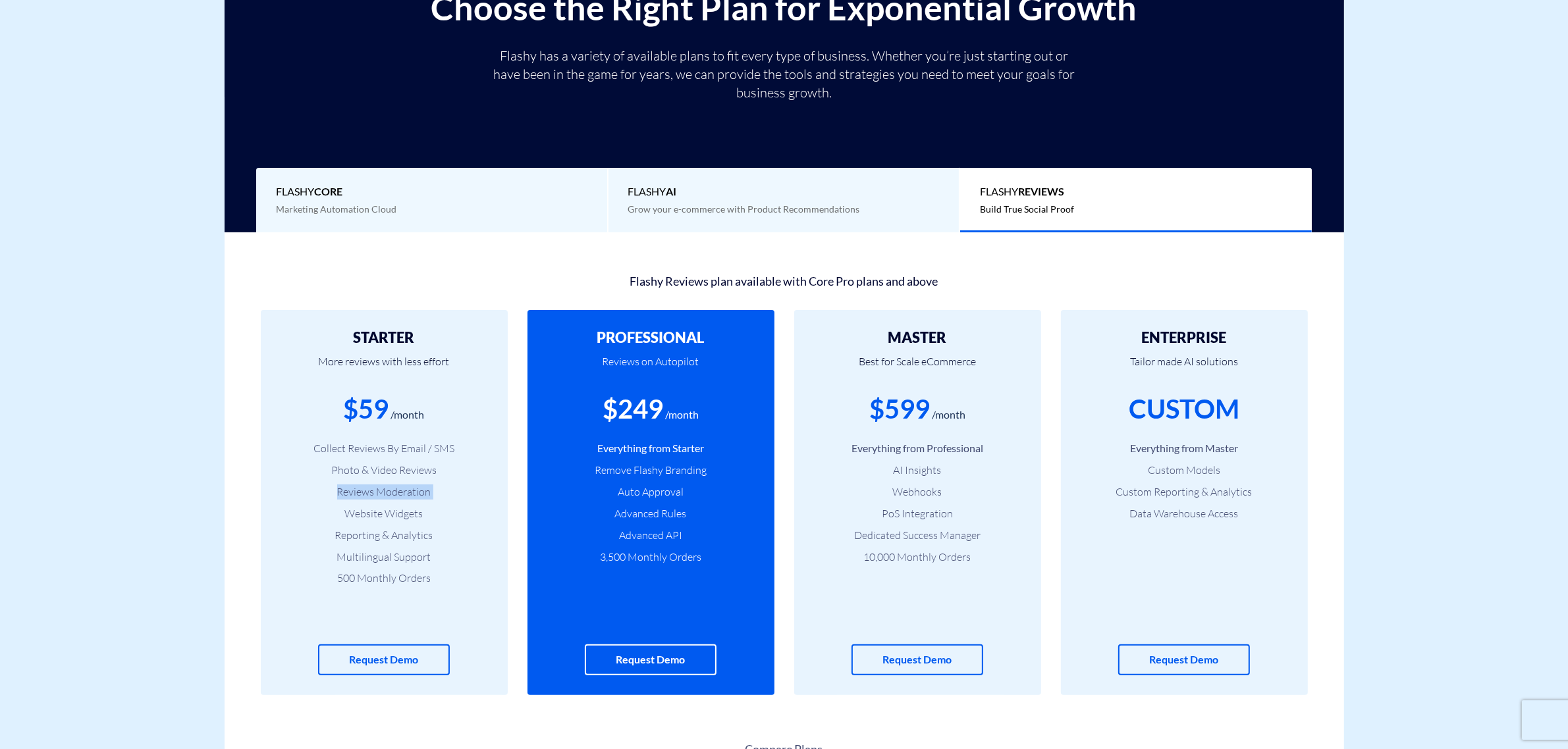
click at [369, 489] on li "Reviews Moderation" at bounding box center [384, 492] width 207 height 15
click at [349, 580] on li "500 Monthly Orders" at bounding box center [384, 578] width 207 height 15
click at [349, 578] on li "500 Monthly Orders" at bounding box center [384, 578] width 207 height 15
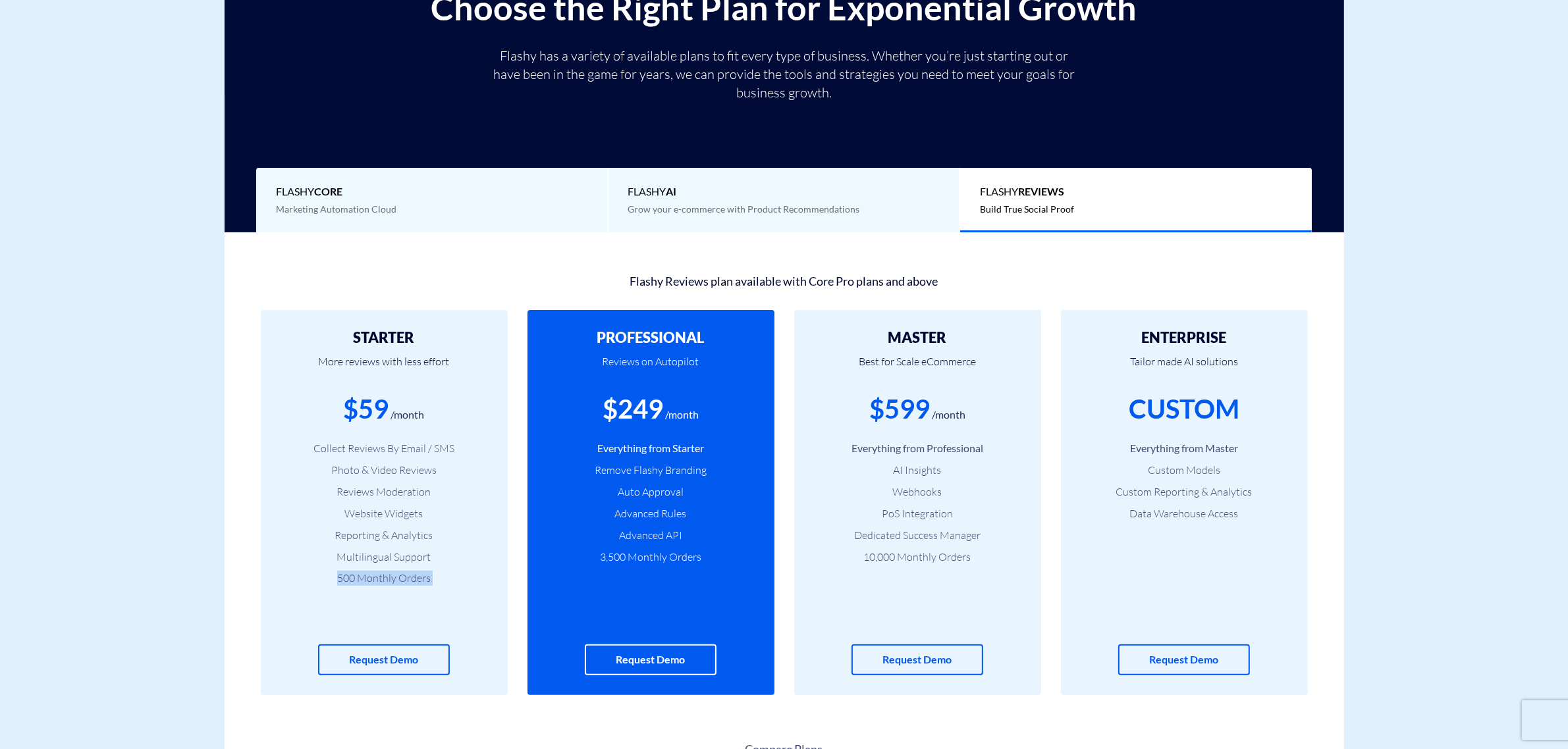
click at [349, 578] on li "500 Monthly Orders" at bounding box center [384, 578] width 207 height 15
click at [353, 578] on li "500 Monthly Orders" at bounding box center [384, 578] width 207 height 15
click at [377, 413] on div "$59" at bounding box center [366, 408] width 46 height 37
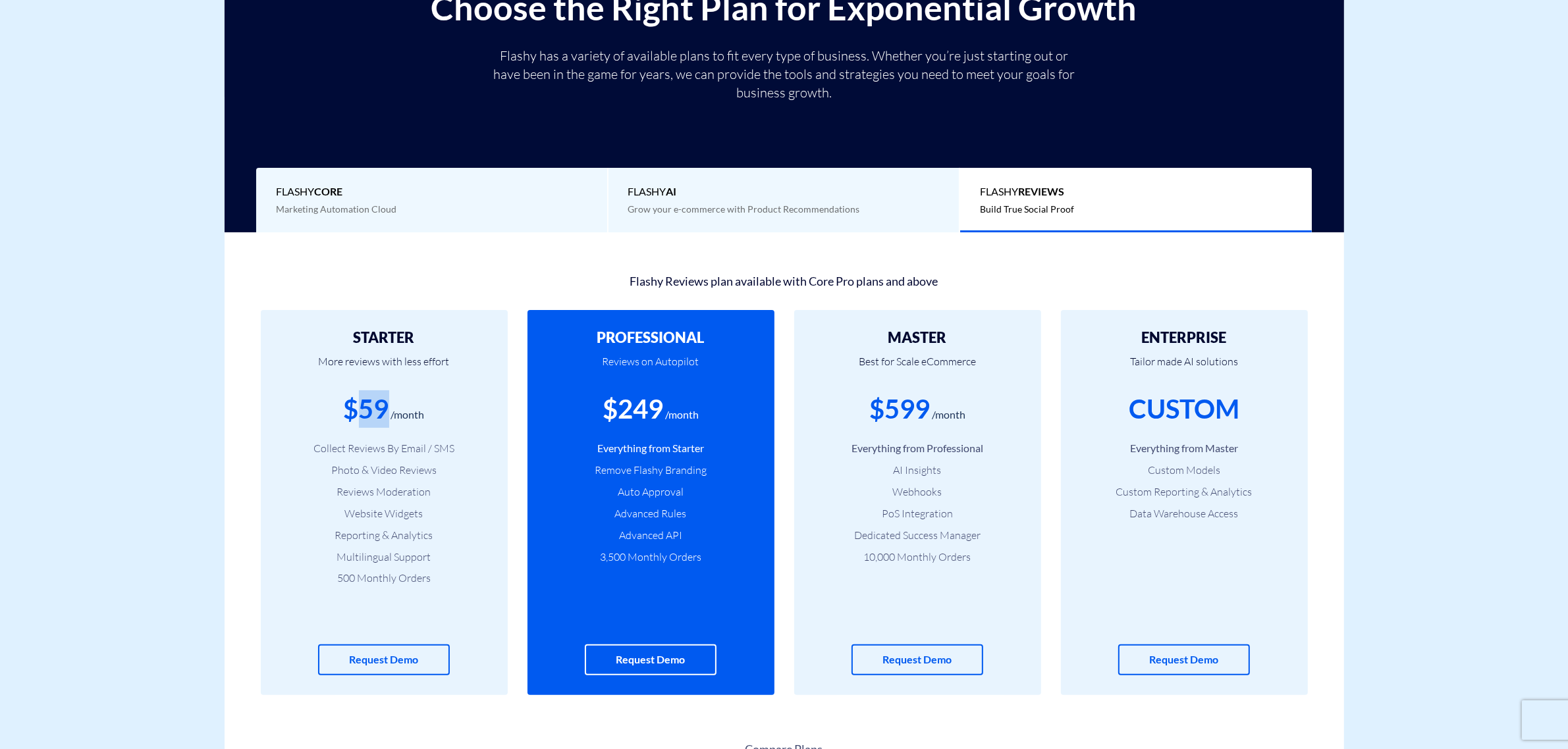
click at [377, 413] on div "$59" at bounding box center [366, 408] width 46 height 37
click at [435, 209] on div "Flashy Core Marketing Automation Cloud" at bounding box center [432, 201] width 352 height 65
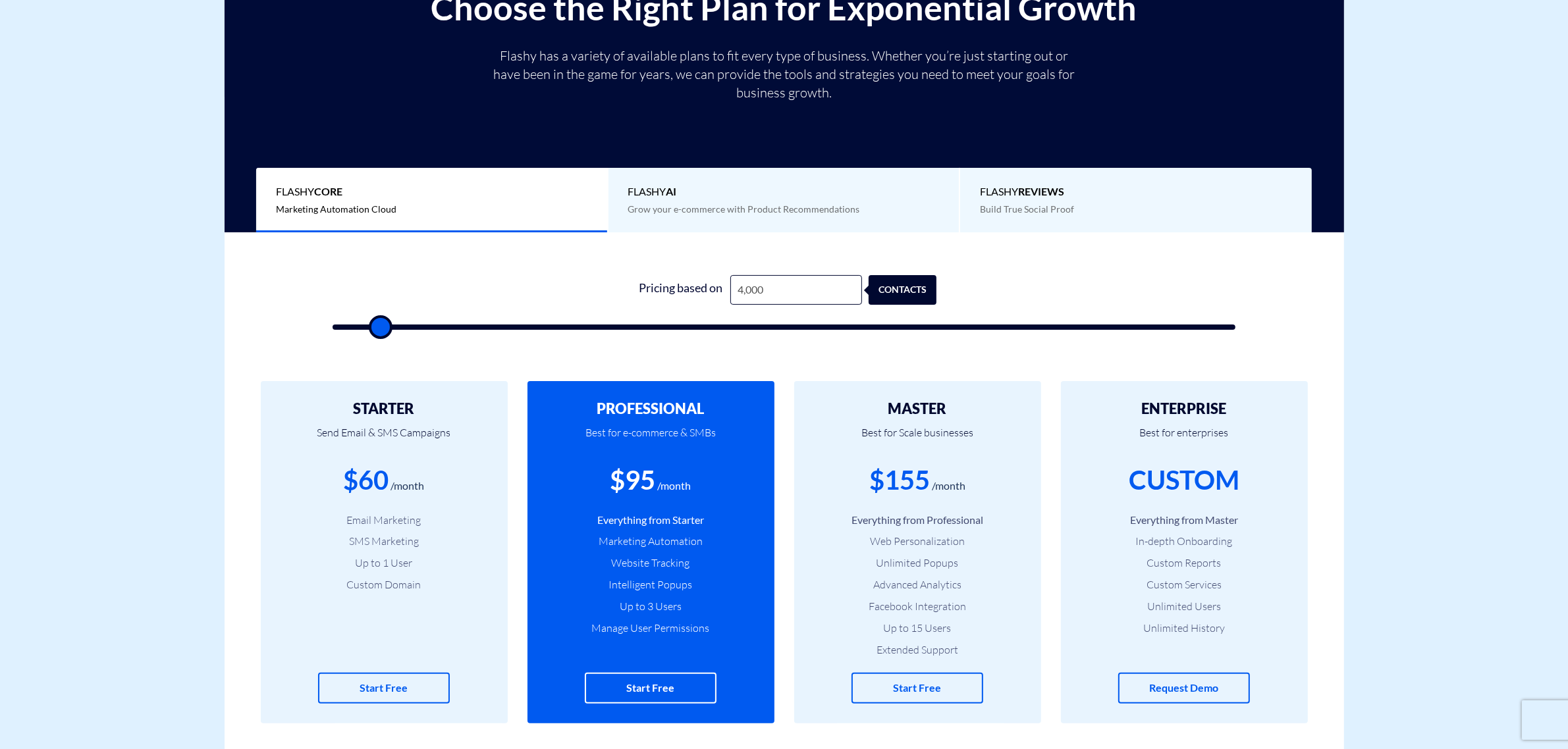
click at [897, 487] on div "$155" at bounding box center [899, 480] width 60 height 37
click at [896, 487] on div "$155" at bounding box center [899, 480] width 60 height 37
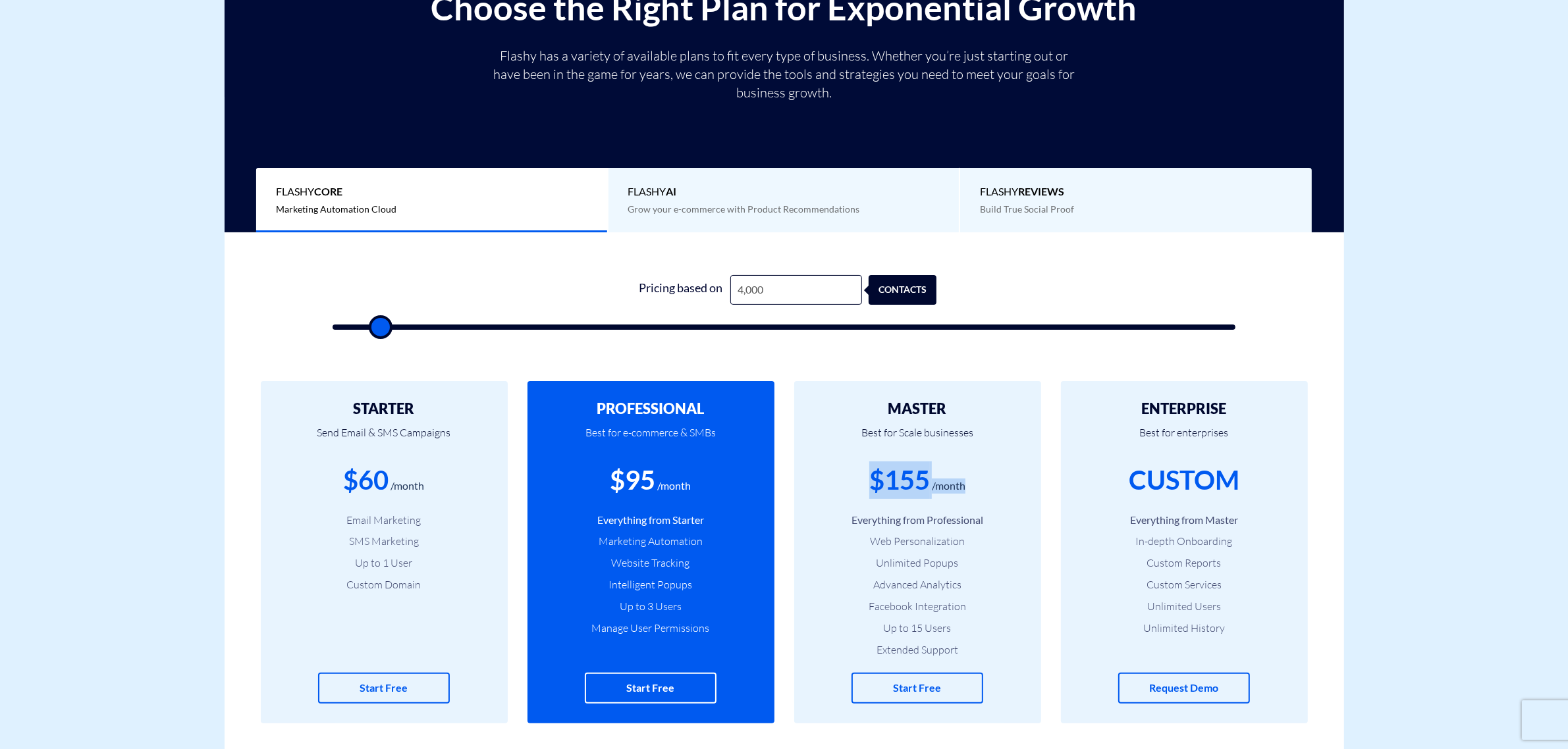
click at [896, 487] on div "$155" at bounding box center [899, 480] width 60 height 37
click at [435, 291] on form "0 Pricing based on 4,000 contacts" at bounding box center [784, 302] width 903 height 54
click at [907, 481] on div "$155" at bounding box center [899, 480] width 60 height 37
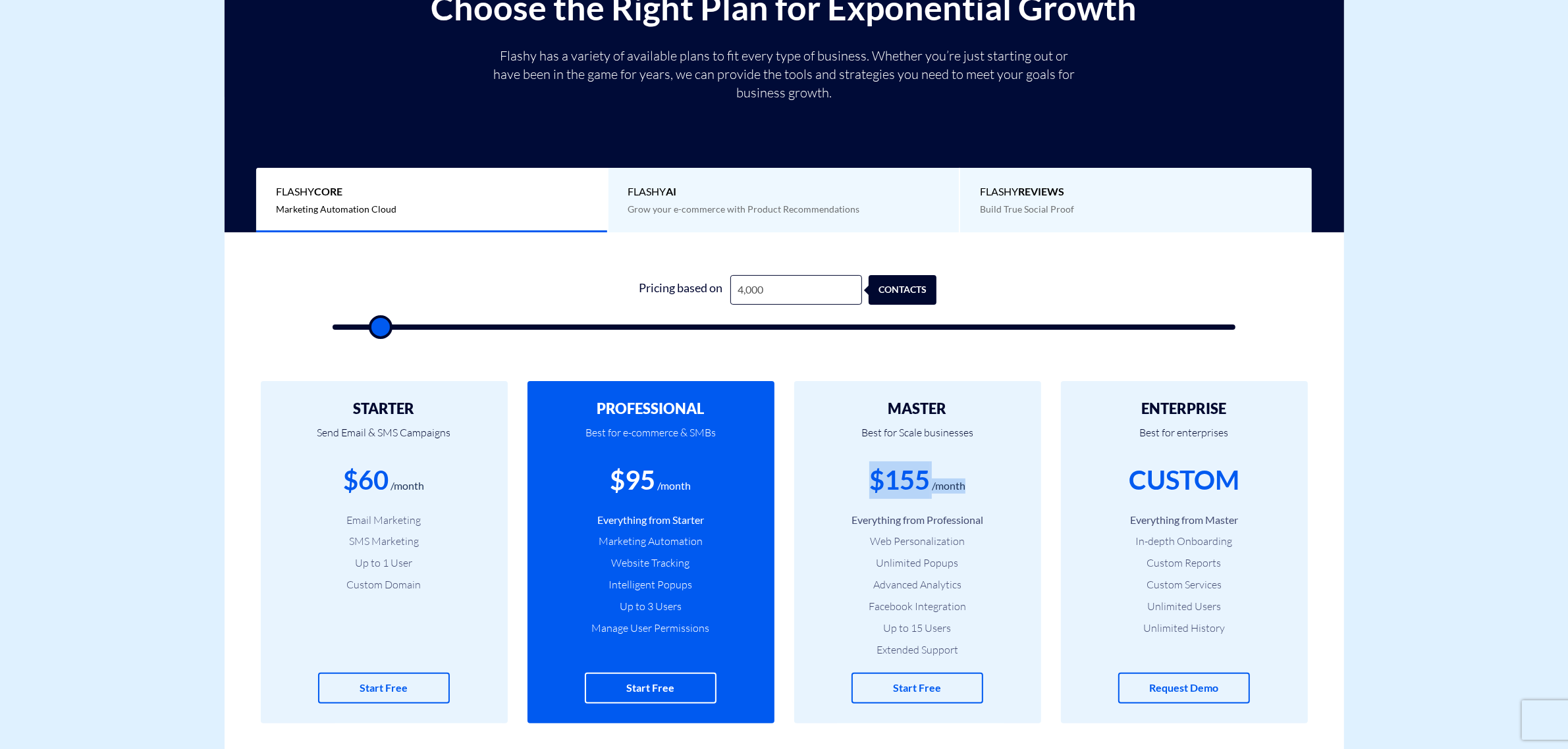
click at [907, 481] on div "$155" at bounding box center [899, 480] width 60 height 37
drag, startPoint x: 598, startPoint y: 301, endPoint x: 1045, endPoint y: 280, distance: 447.5
click at [1045, 280] on form "0 Pricing based on 4,000 contacts" at bounding box center [784, 302] width 903 height 54
click at [1045, 279] on form "0 Pricing based on 4,000 contacts" at bounding box center [784, 302] width 903 height 54
click at [1042, 279] on form "0 Pricing based on 4,000 contacts" at bounding box center [784, 302] width 903 height 54
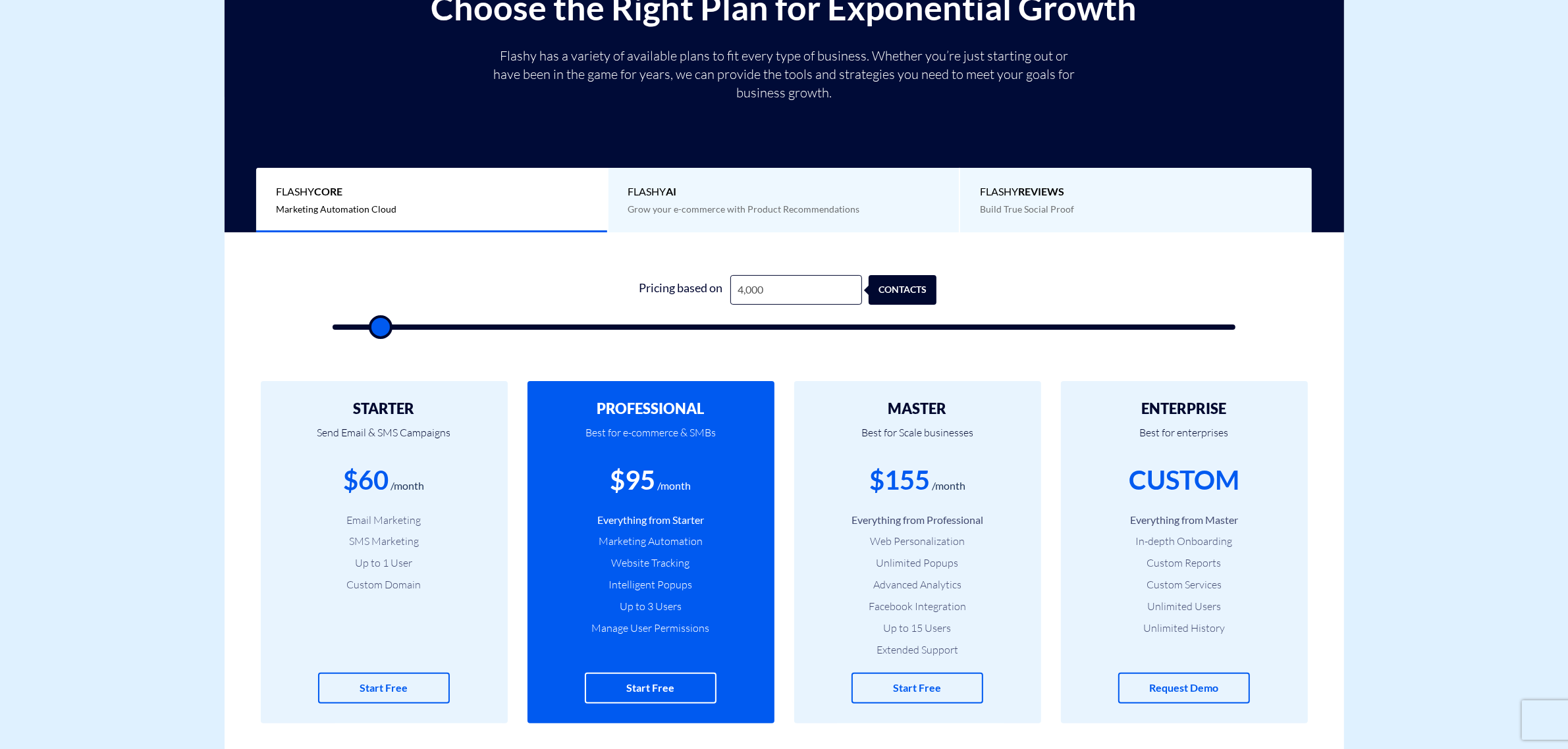
drag, startPoint x: 593, startPoint y: 290, endPoint x: 1065, endPoint y: 280, distance: 472.1
click at [1065, 281] on form "0 Pricing based on 4,000 contacts" at bounding box center [784, 302] width 903 height 54
click at [1065, 279] on form "0 Pricing based on 4,000 contacts" at bounding box center [784, 302] width 903 height 54
drag, startPoint x: 620, startPoint y: 292, endPoint x: 1053, endPoint y: 284, distance: 433.1
click at [1052, 285] on form "0 Pricing based on 4,000 contacts" at bounding box center [784, 302] width 903 height 54
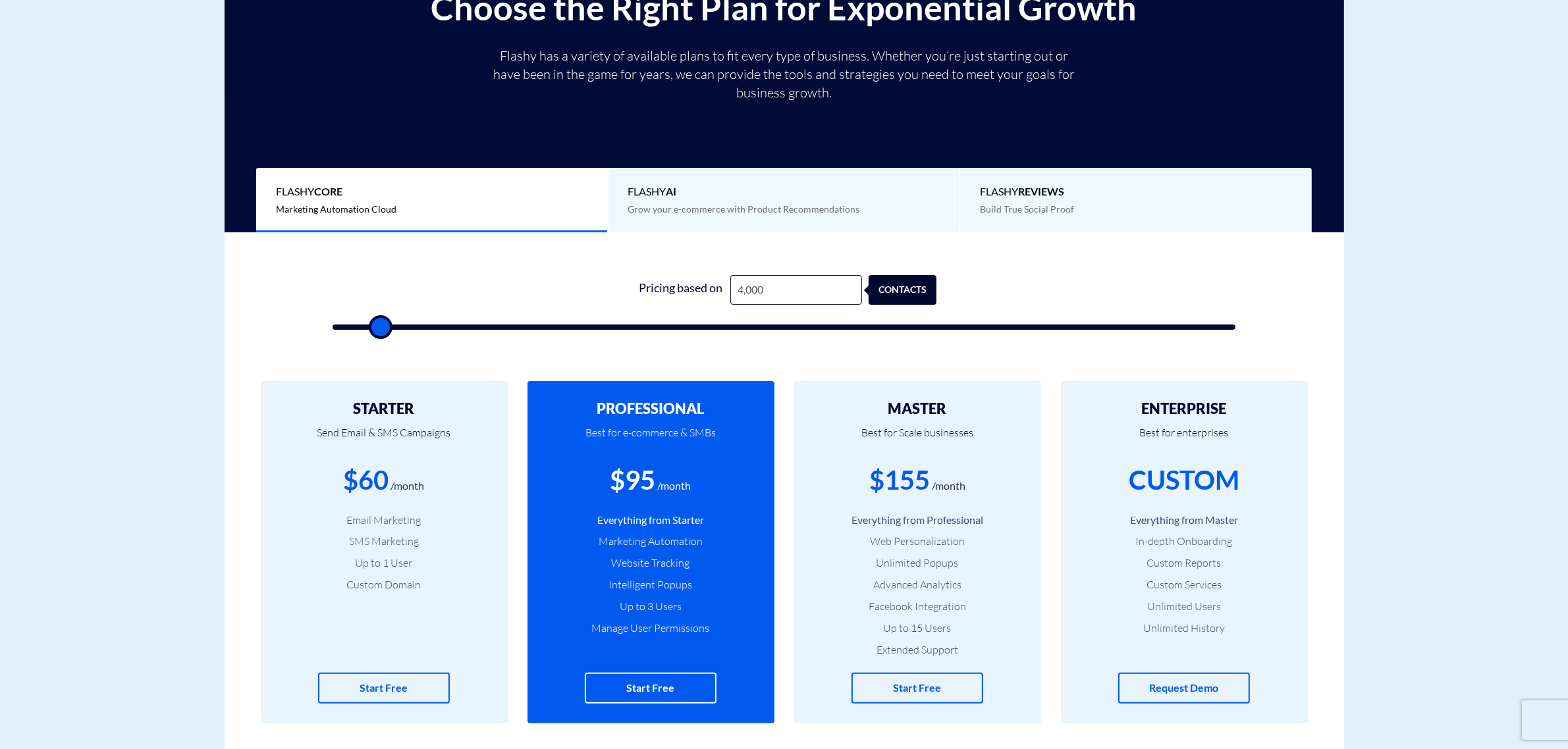
click at [1053, 282] on form "0 Pricing based on 4,000 contacts" at bounding box center [784, 302] width 903 height 54
drag, startPoint x: 623, startPoint y: 291, endPoint x: 1029, endPoint y: 290, distance: 406.0
click at [1029, 290] on form "0 Pricing based on 4,000 contacts" at bounding box center [784, 302] width 903 height 54
drag, startPoint x: 623, startPoint y: 288, endPoint x: 1044, endPoint y: 288, distance: 421.0
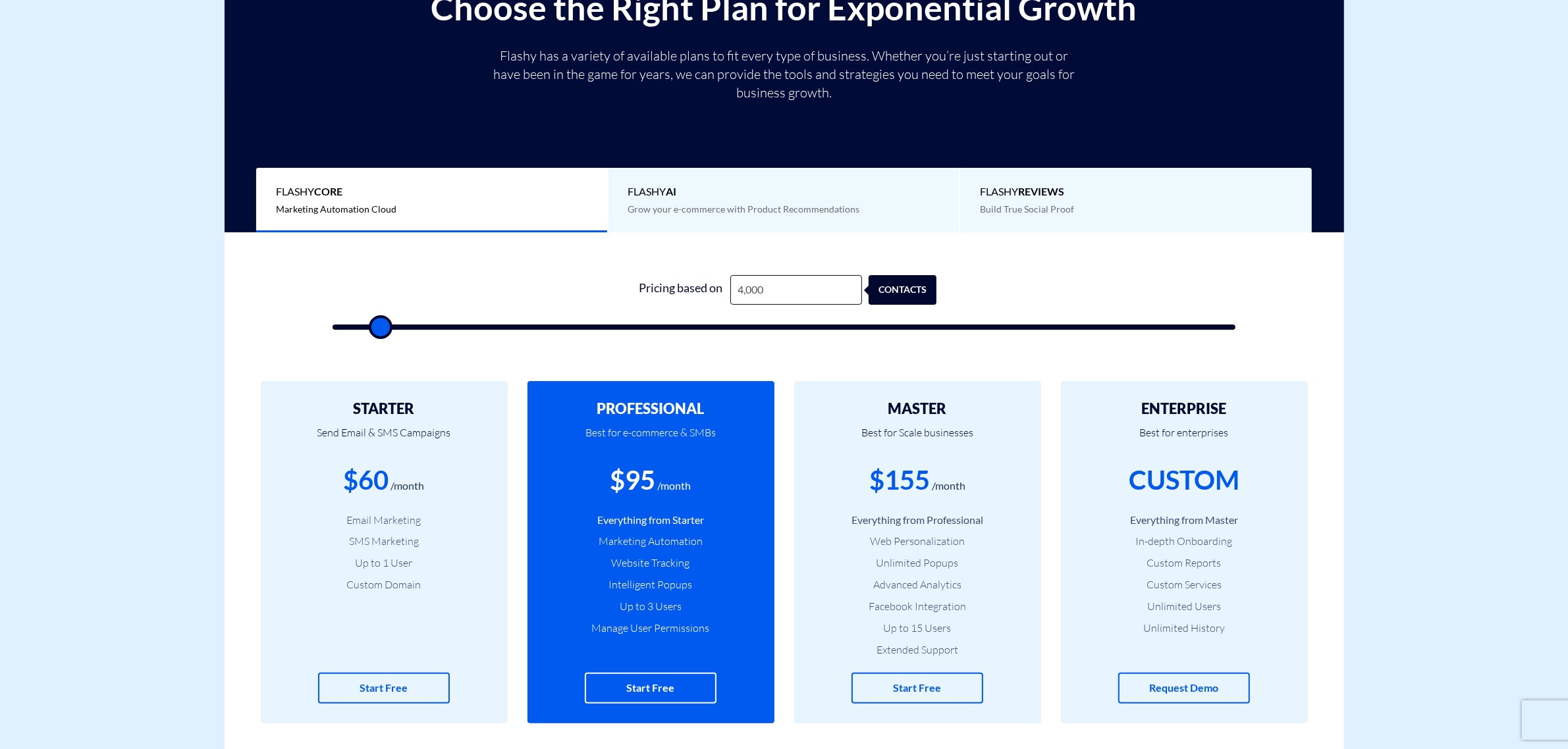
click at [1044, 288] on form "0 Pricing based on 4,000 contacts" at bounding box center [784, 302] width 903 height 54
click at [1044, 285] on form "0 Pricing based on 4,000 contacts" at bounding box center [784, 302] width 903 height 54
drag, startPoint x: 636, startPoint y: 290, endPoint x: 1020, endPoint y: 292, distance: 384.0
click at [1020, 292] on form "0 Pricing based on 4,000 contacts" at bounding box center [784, 302] width 903 height 54
click at [1020, 290] on form "0 Pricing based on 4,000 contacts" at bounding box center [784, 302] width 903 height 54
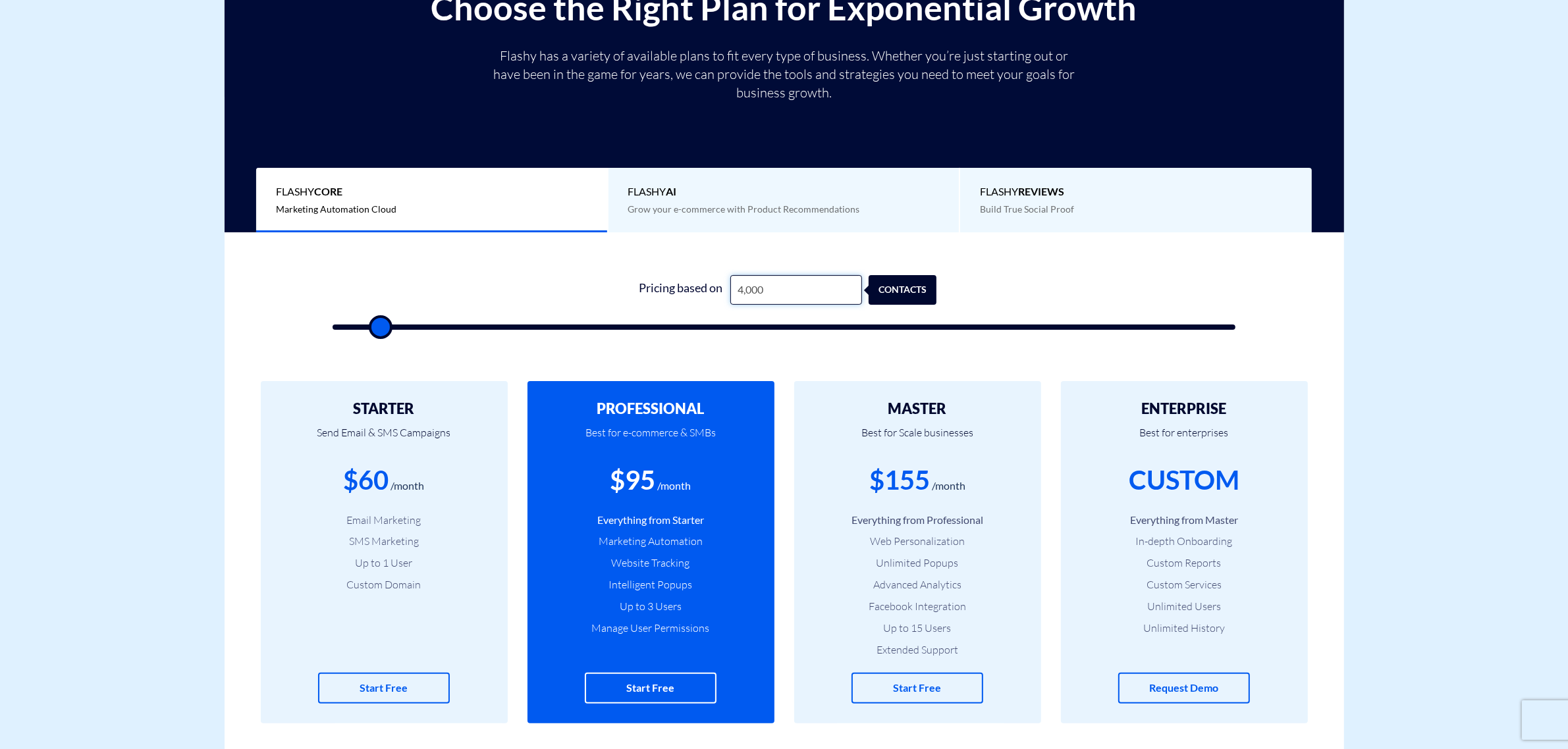
click at [769, 293] on input "4,000" at bounding box center [796, 290] width 132 height 30
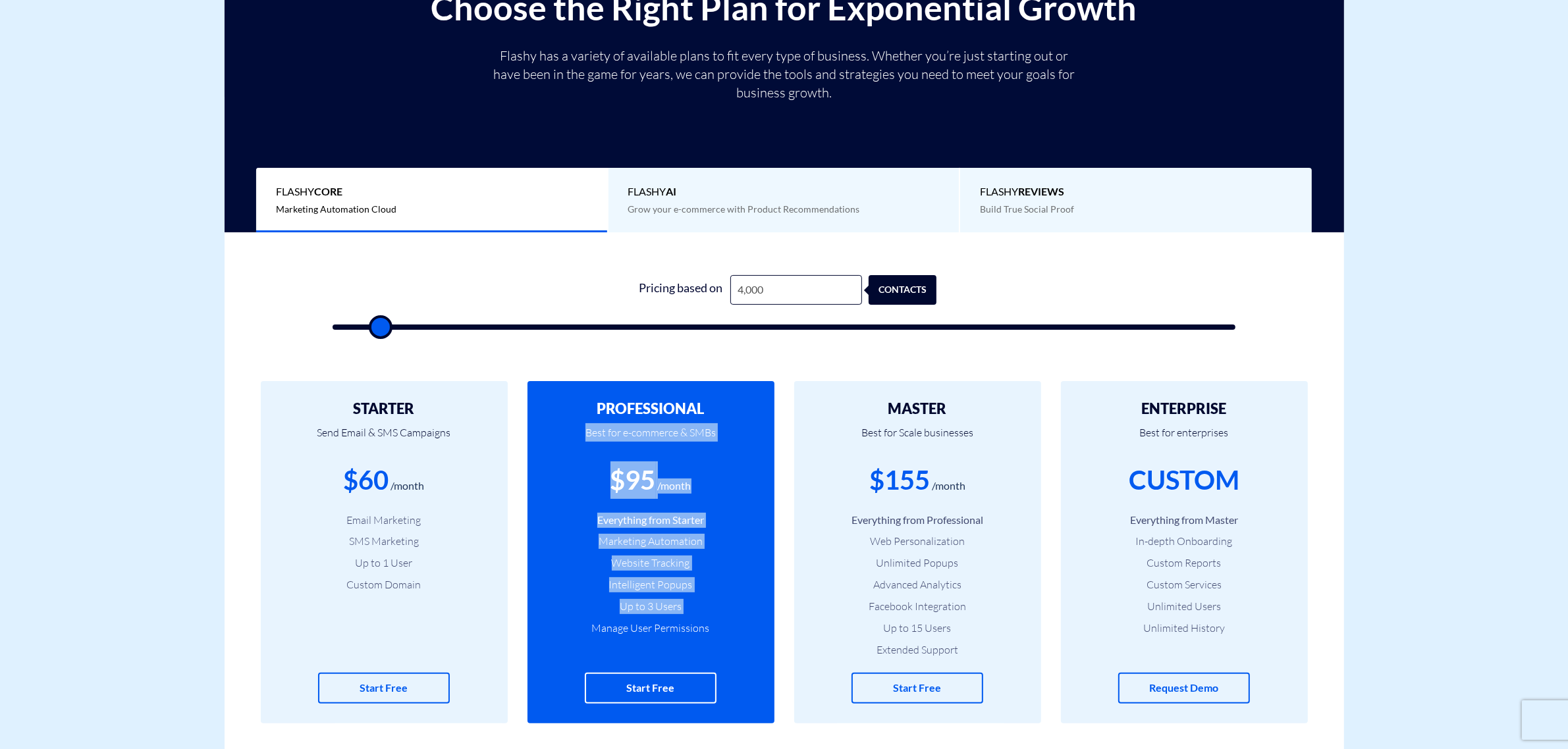
drag, startPoint x: 552, startPoint y: 712, endPoint x: 763, endPoint y: 387, distance: 387.5
click at [763, 387] on div "PROFESSIONAL Best for e-commerce & SMBs $95 /month Everything from Starter Mark…" at bounding box center [650, 553] width 247 height 343
drag, startPoint x: 759, startPoint y: 383, endPoint x: 728, endPoint y: 707, distance: 325.5
click at [726, 708] on div "PROFESSIONAL Best for e-commerce & SMBs $95 /month Everything from Starter Mark…" at bounding box center [650, 553] width 247 height 343
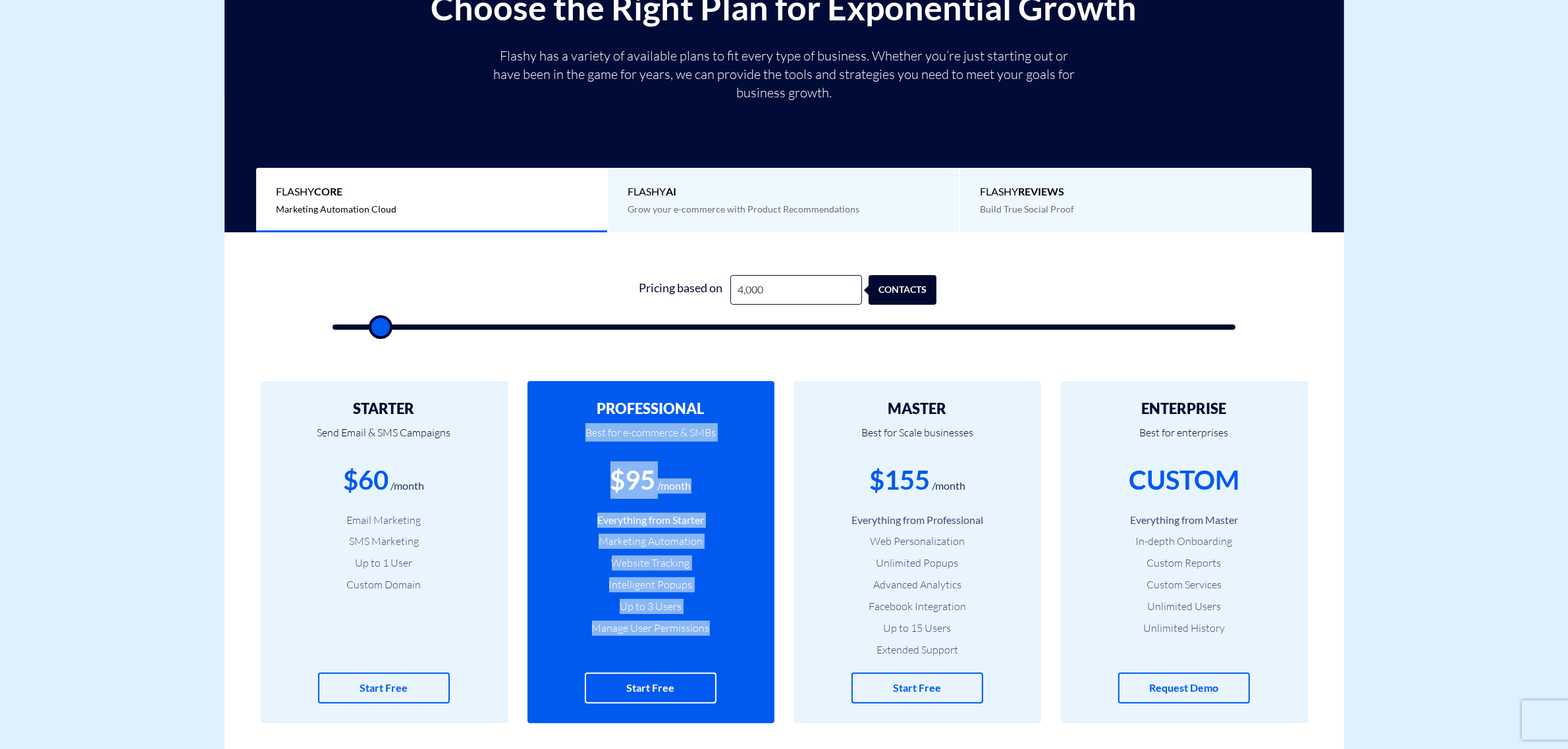
click at [728, 706] on div "PROFESSIONAL Best for e-commerce & SMBs $95 /month Everything from Starter Mark…" at bounding box center [650, 553] width 247 height 343
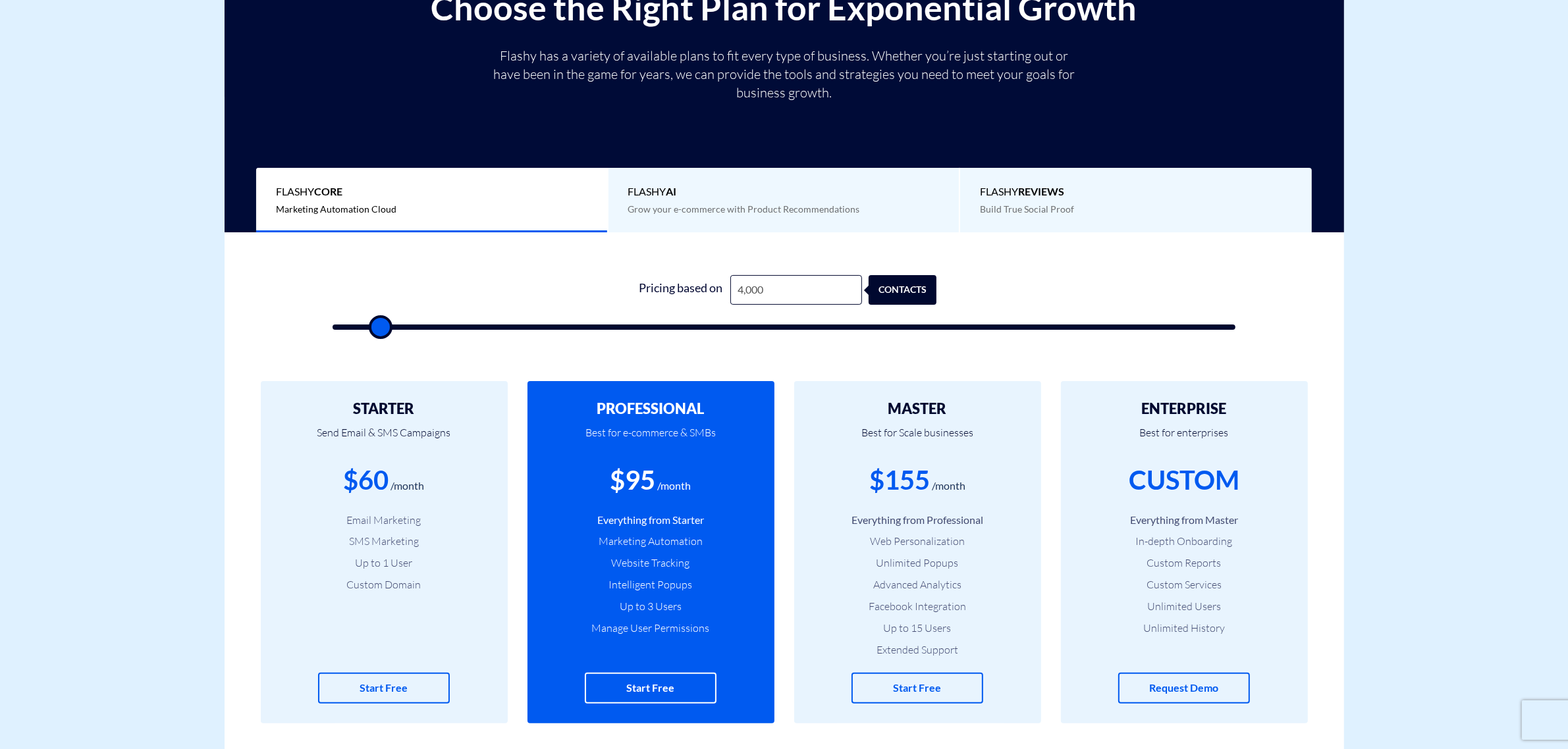
click at [728, 706] on div "PROFESSIONAL Best for e-commerce & SMBs $95 /month Everything from Starter Mark…" at bounding box center [650, 553] width 247 height 343
drag, startPoint x: 629, startPoint y: 485, endPoint x: 672, endPoint y: 485, distance: 43.0
click at [672, 485] on div "$95 /month" at bounding box center [650, 480] width 207 height 37
click at [632, 478] on div "$95" at bounding box center [633, 480] width 46 height 37
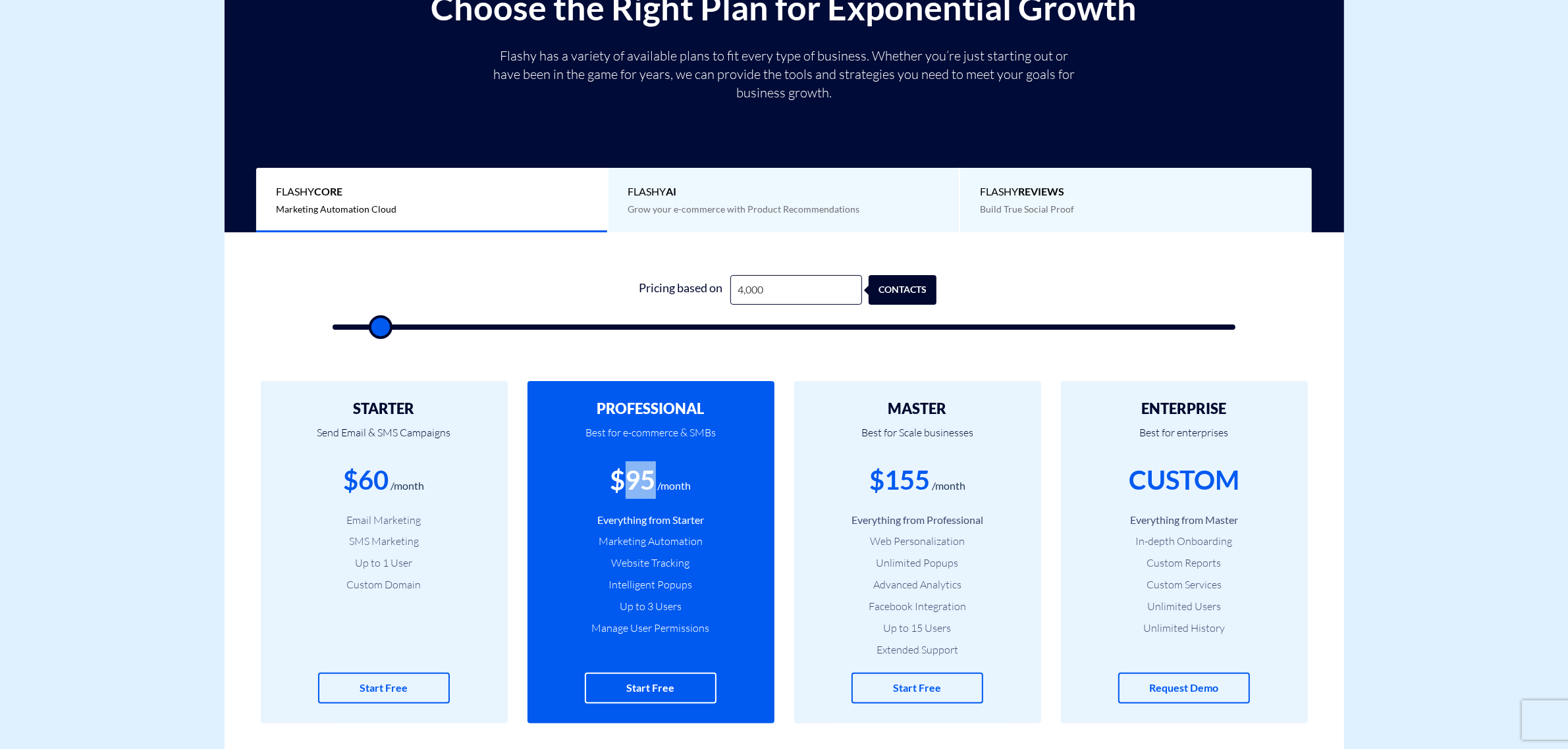
click at [640, 478] on div "$95" at bounding box center [633, 480] width 46 height 37
click at [674, 487] on div "/month" at bounding box center [674, 486] width 33 height 15
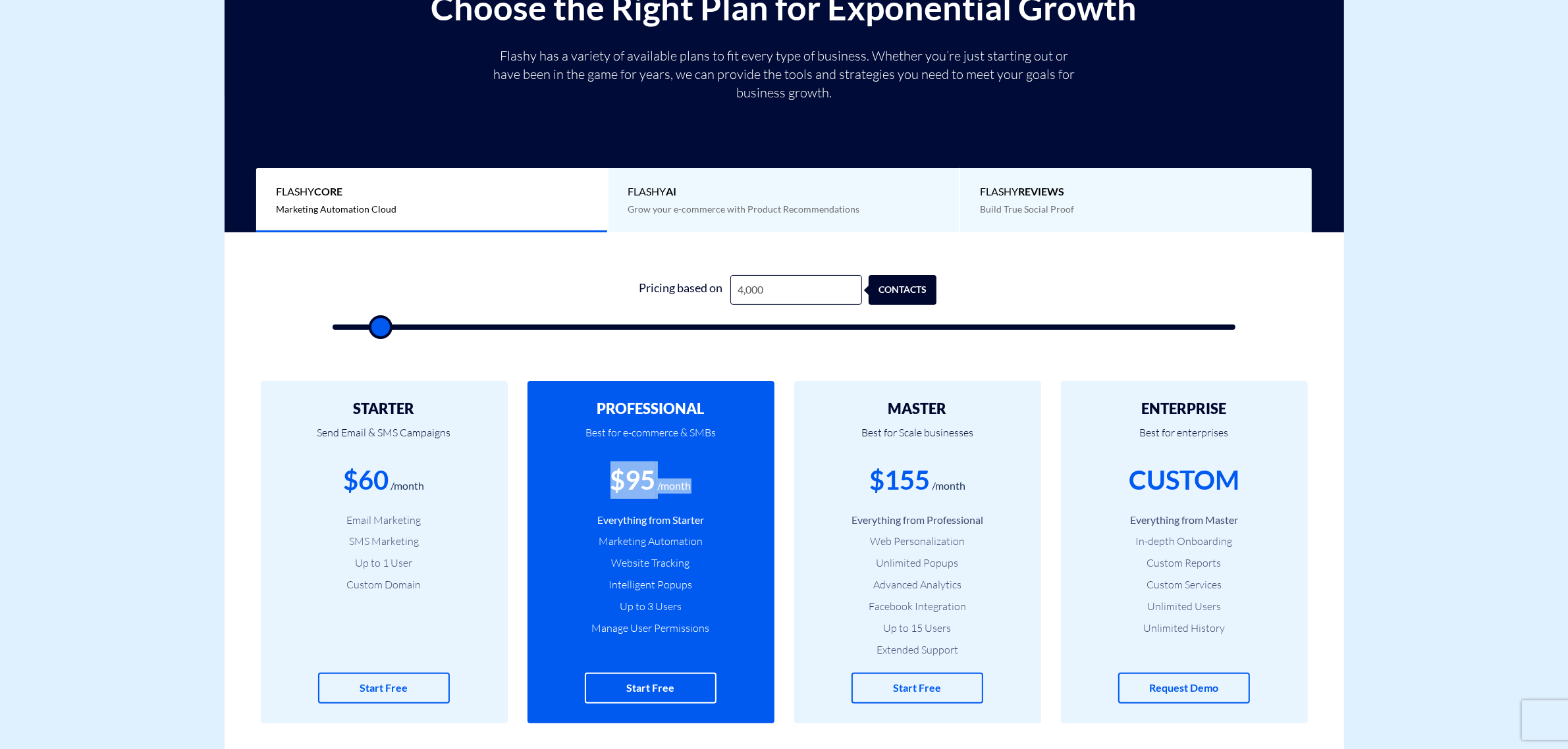
click at [674, 487] on div "/month" at bounding box center [674, 486] width 33 height 15
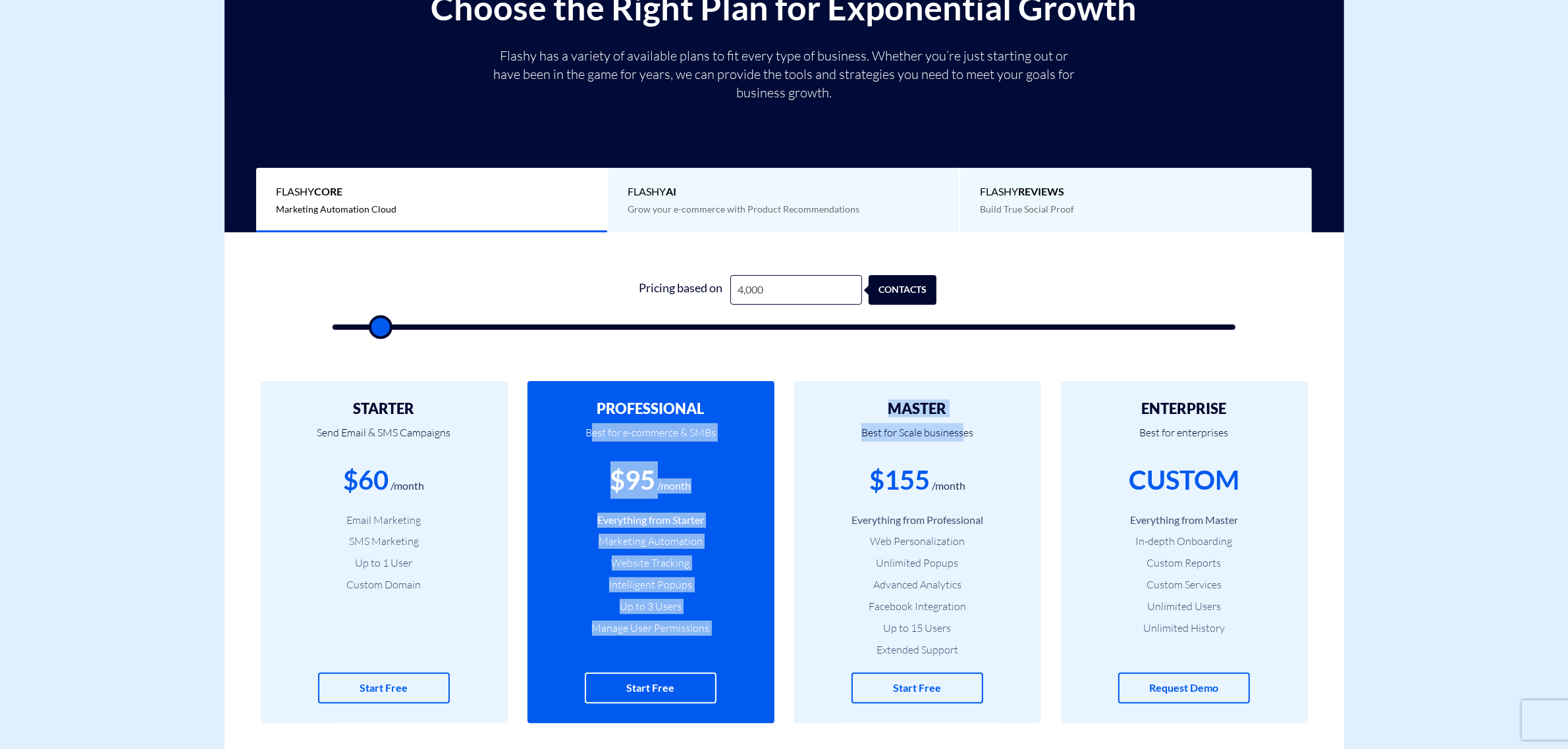
drag, startPoint x: 594, startPoint y: 434, endPoint x: 961, endPoint y: 436, distance: 367.0
click at [961, 436] on div "STARTER Send Email & SMS Campaigns $60 /month Email Marketing SMS Marketing Up …" at bounding box center [784, 552] width 1119 height 395
click at [673, 438] on p "Best for e-commerce & SMBs" at bounding box center [650, 439] width 207 height 45
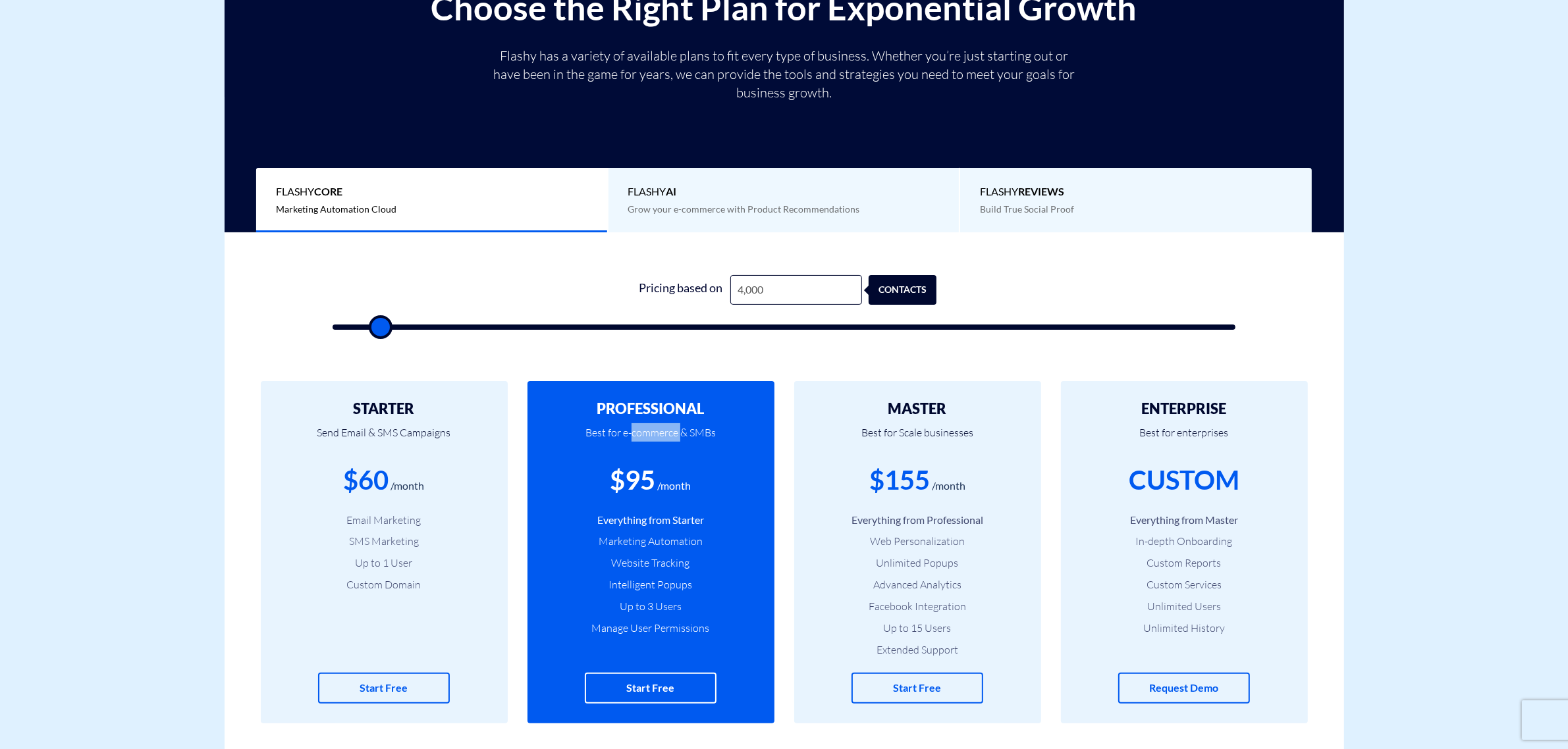
click at [673, 438] on p "Best for e-commerce & SMBs" at bounding box center [650, 439] width 207 height 45
click at [638, 484] on div "$95" at bounding box center [633, 480] width 46 height 37
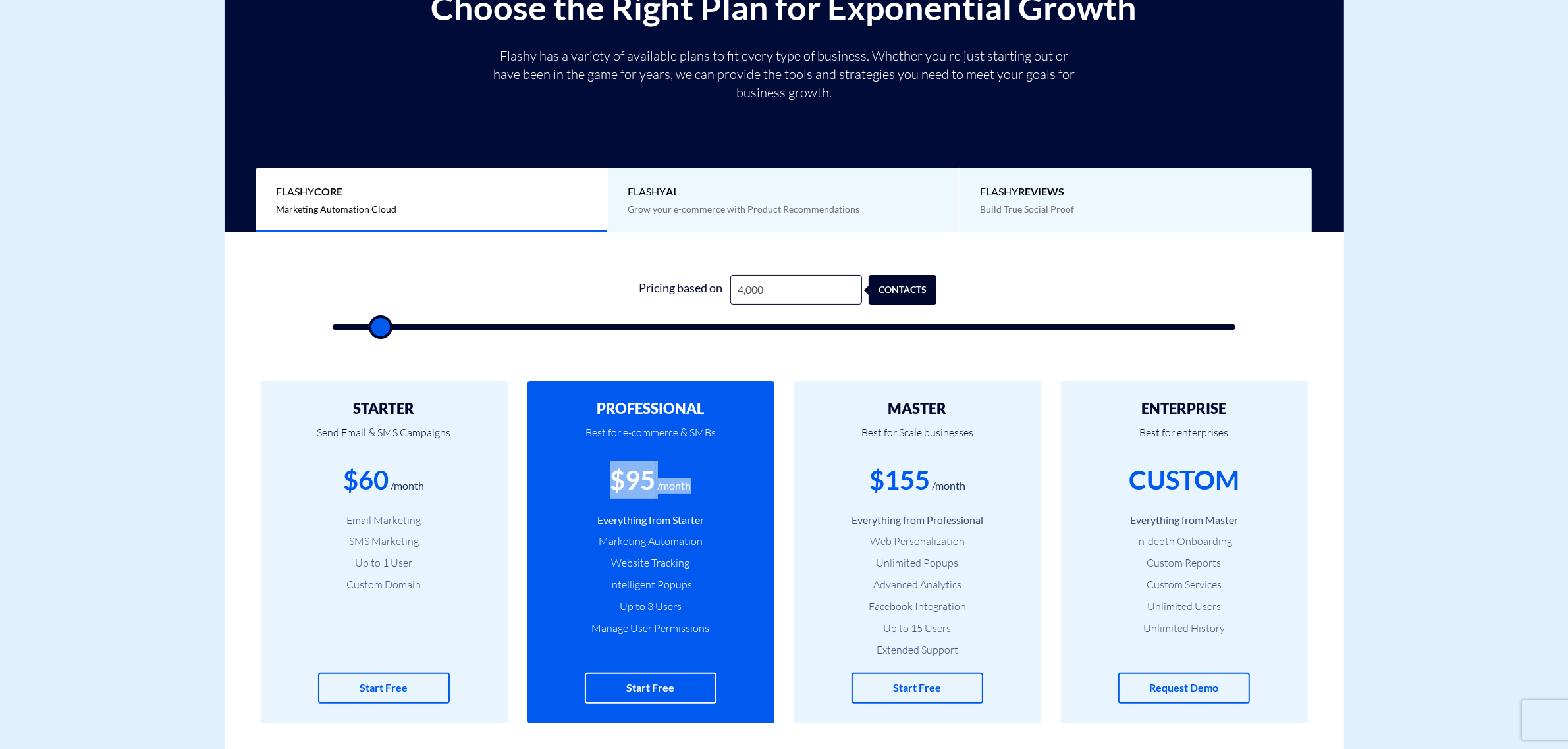
click at [638, 484] on div "$95" at bounding box center [633, 480] width 46 height 37
click at [764, 294] on input "4,000" at bounding box center [796, 290] width 132 height 30
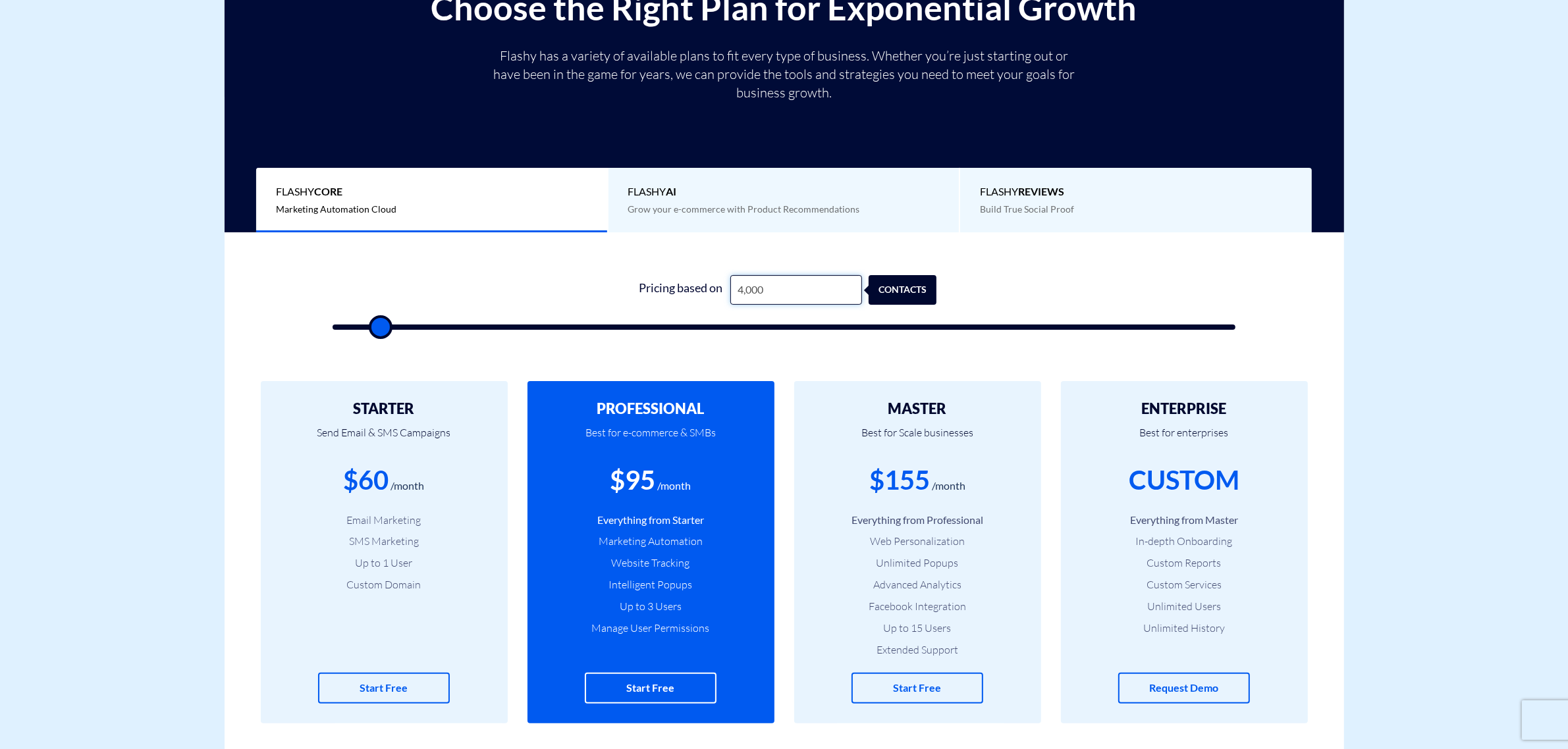
click at [764, 294] on input "4,000" at bounding box center [796, 290] width 132 height 30
click at [649, 483] on div "$95" at bounding box center [633, 480] width 46 height 37
